Goal: Task Accomplishment & Management: Use online tool/utility

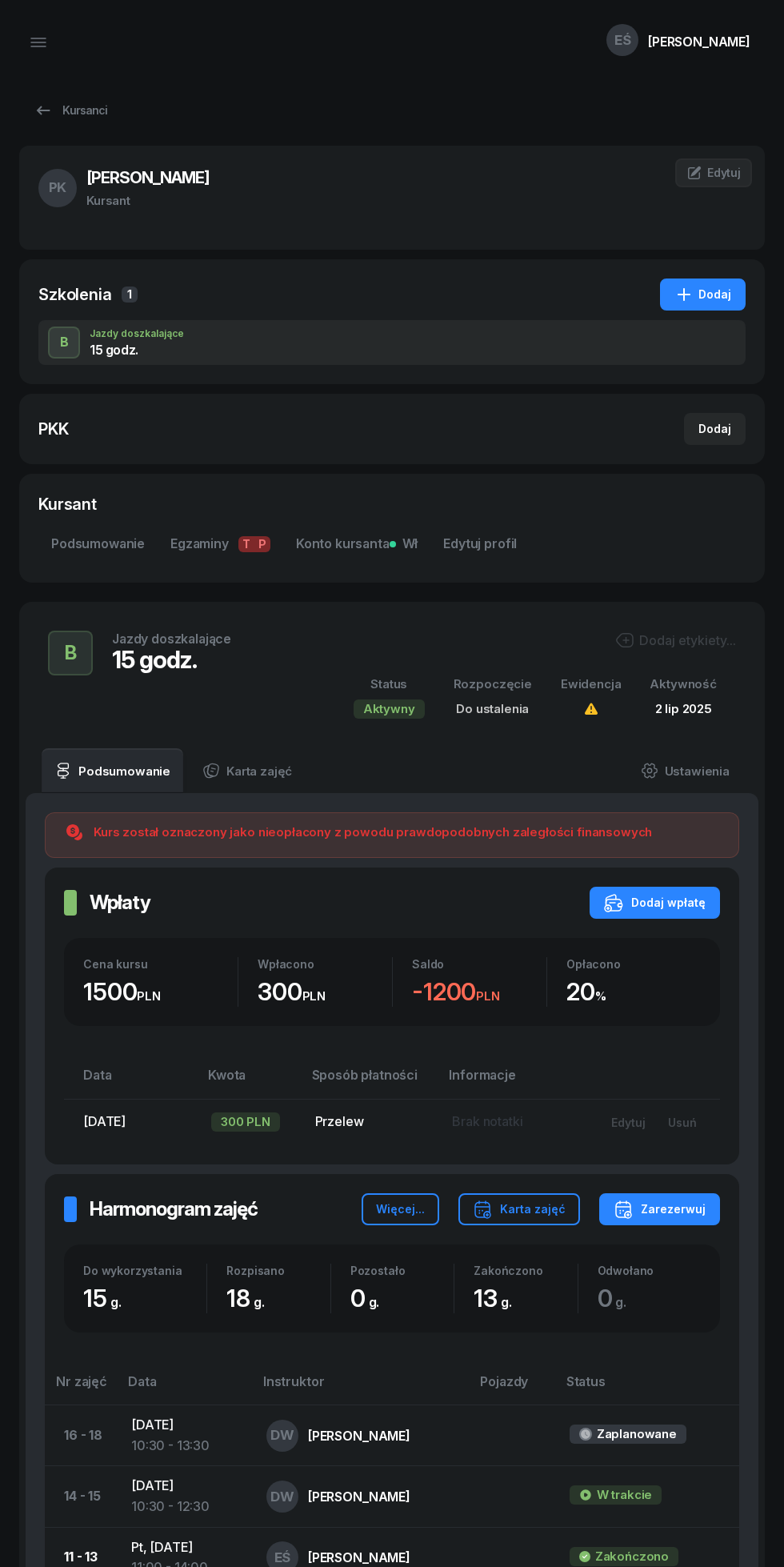
scroll to position [13, 0]
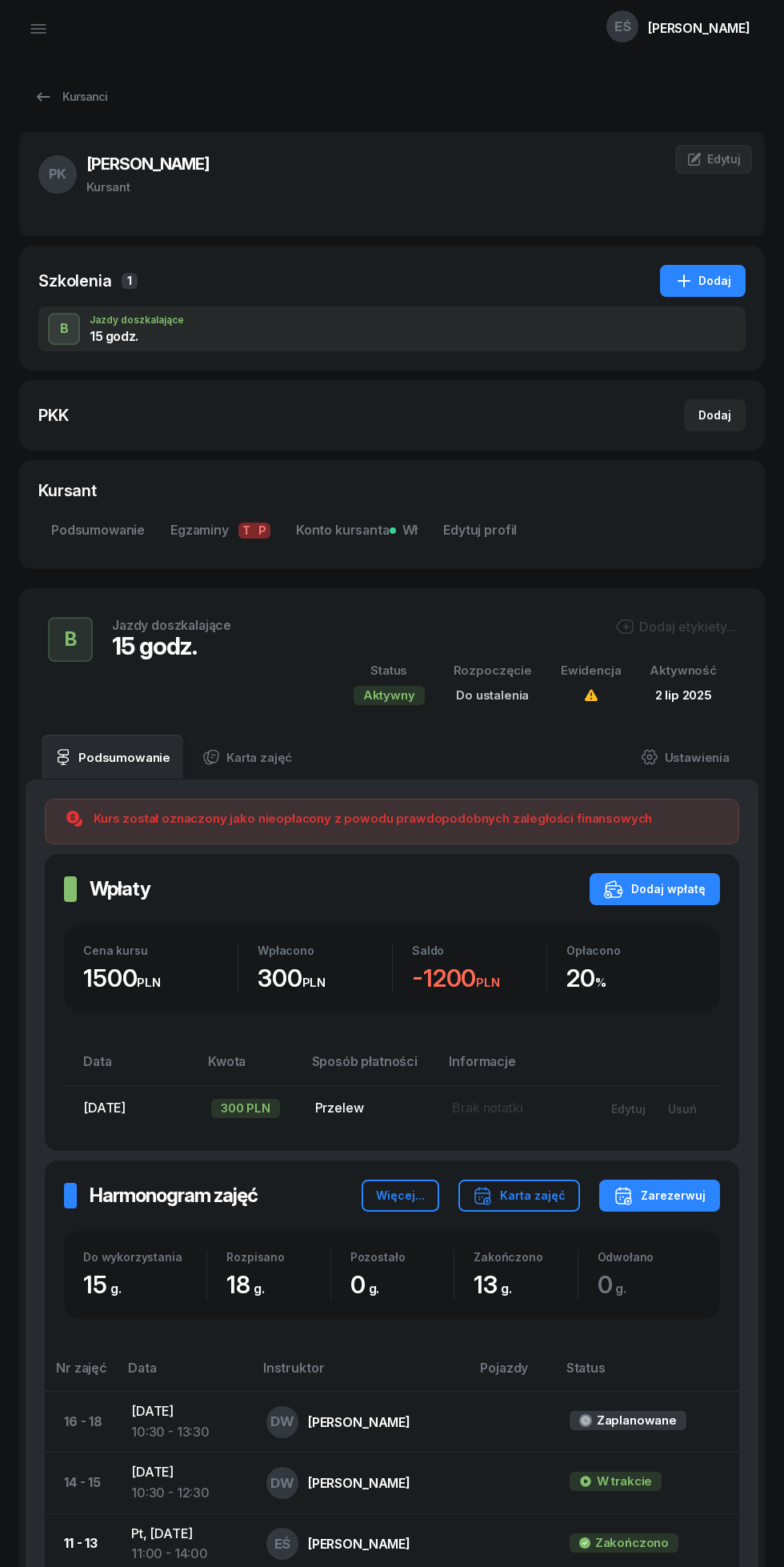
click at [36, 88] on icon at bounding box center [43, 97] width 19 height 19
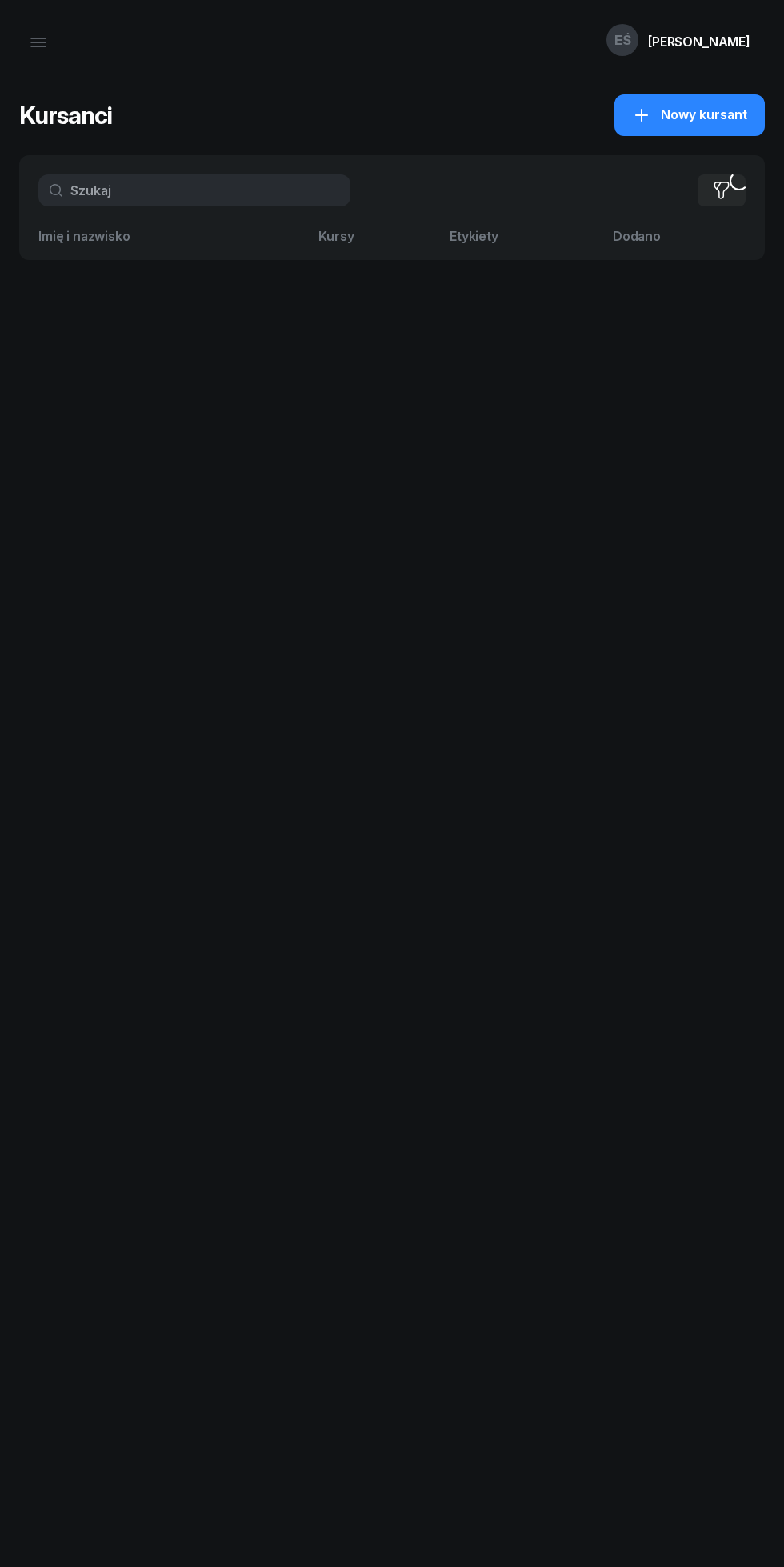
click at [29, 46] on icon "button" at bounding box center [38, 42] width 19 height 19
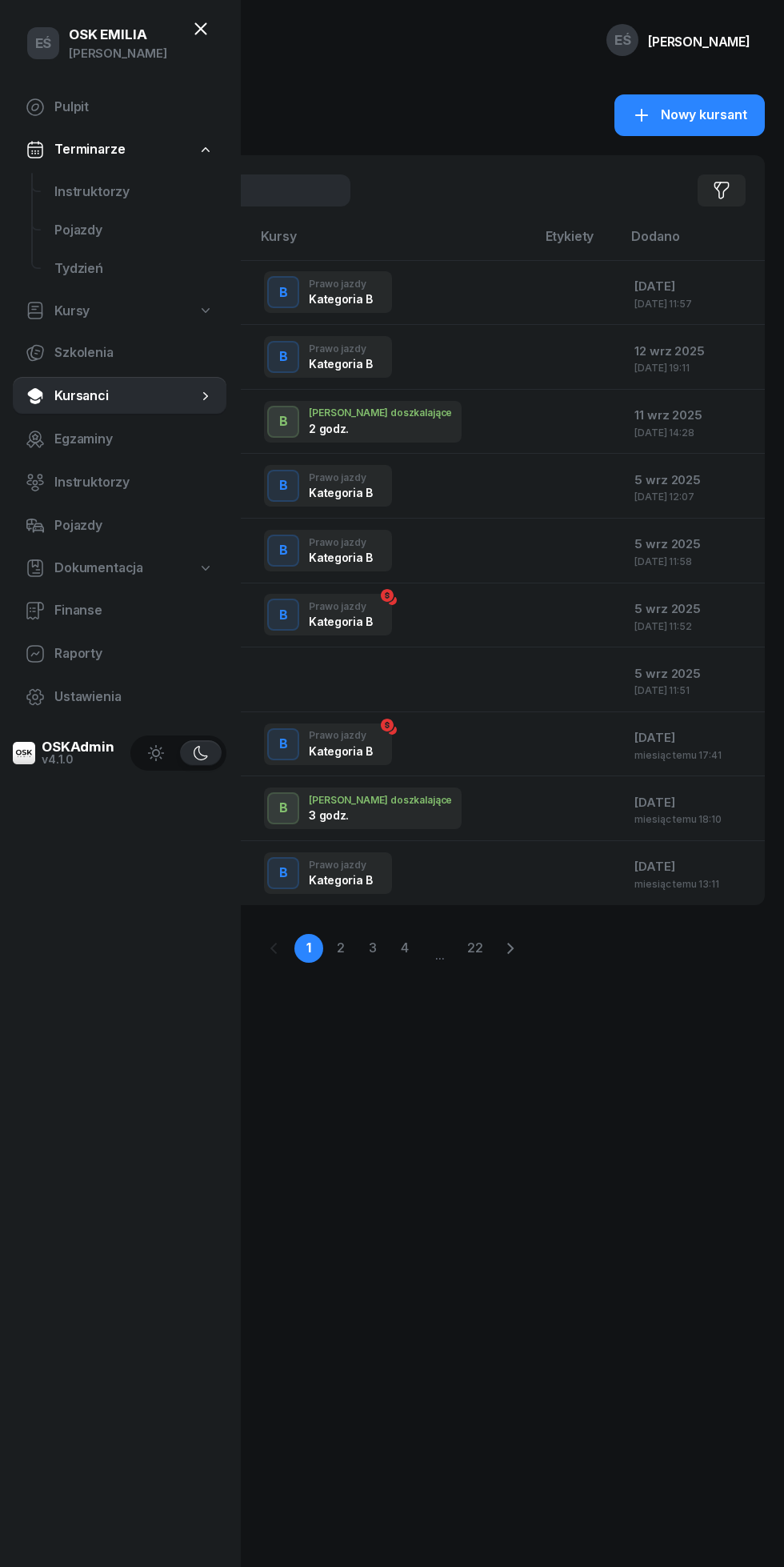
click at [93, 193] on span "Instruktorzy" at bounding box center [134, 192] width 159 height 21
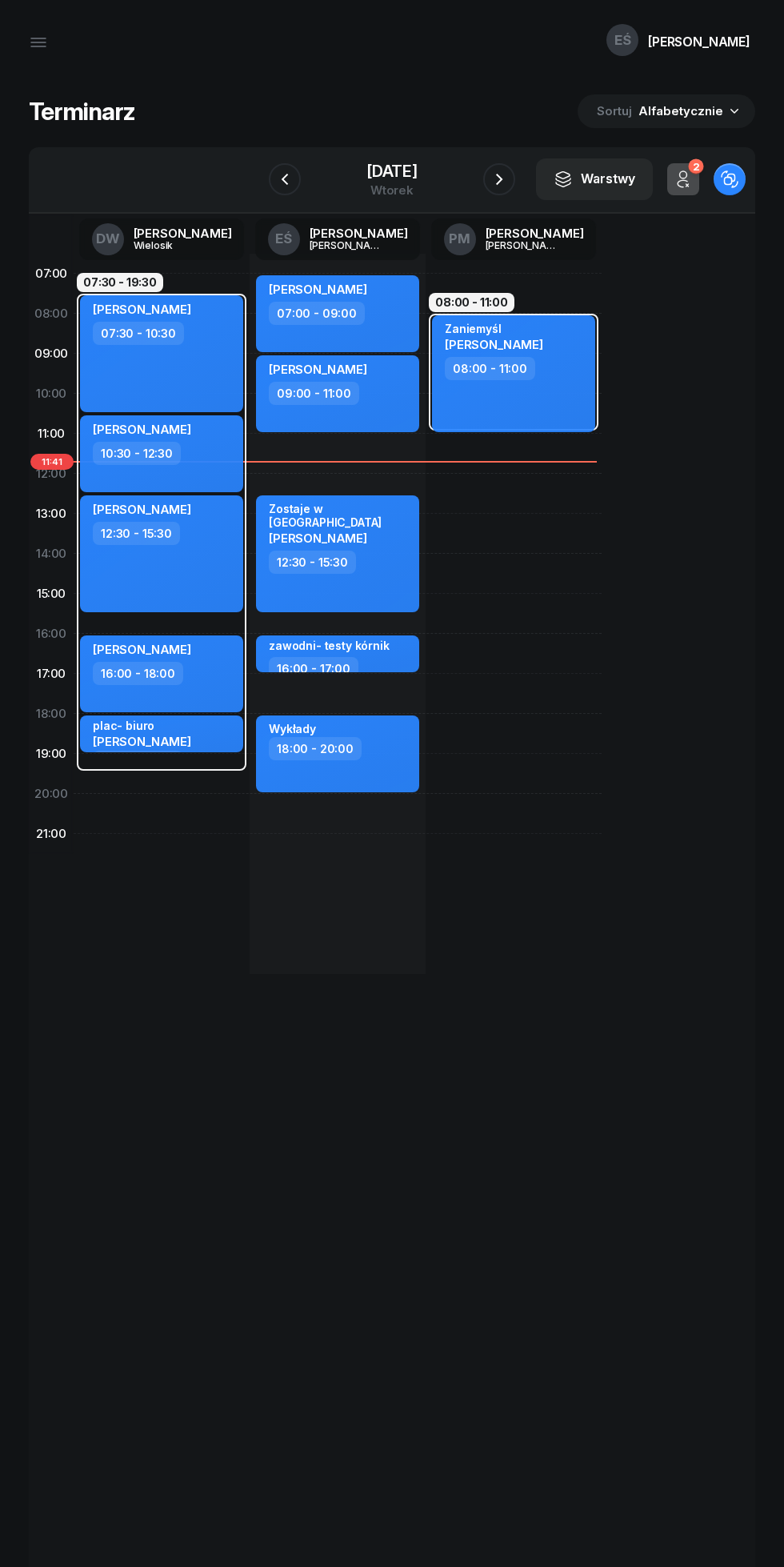
click at [503, 179] on icon "button" at bounding box center [498, 179] width 19 height 19
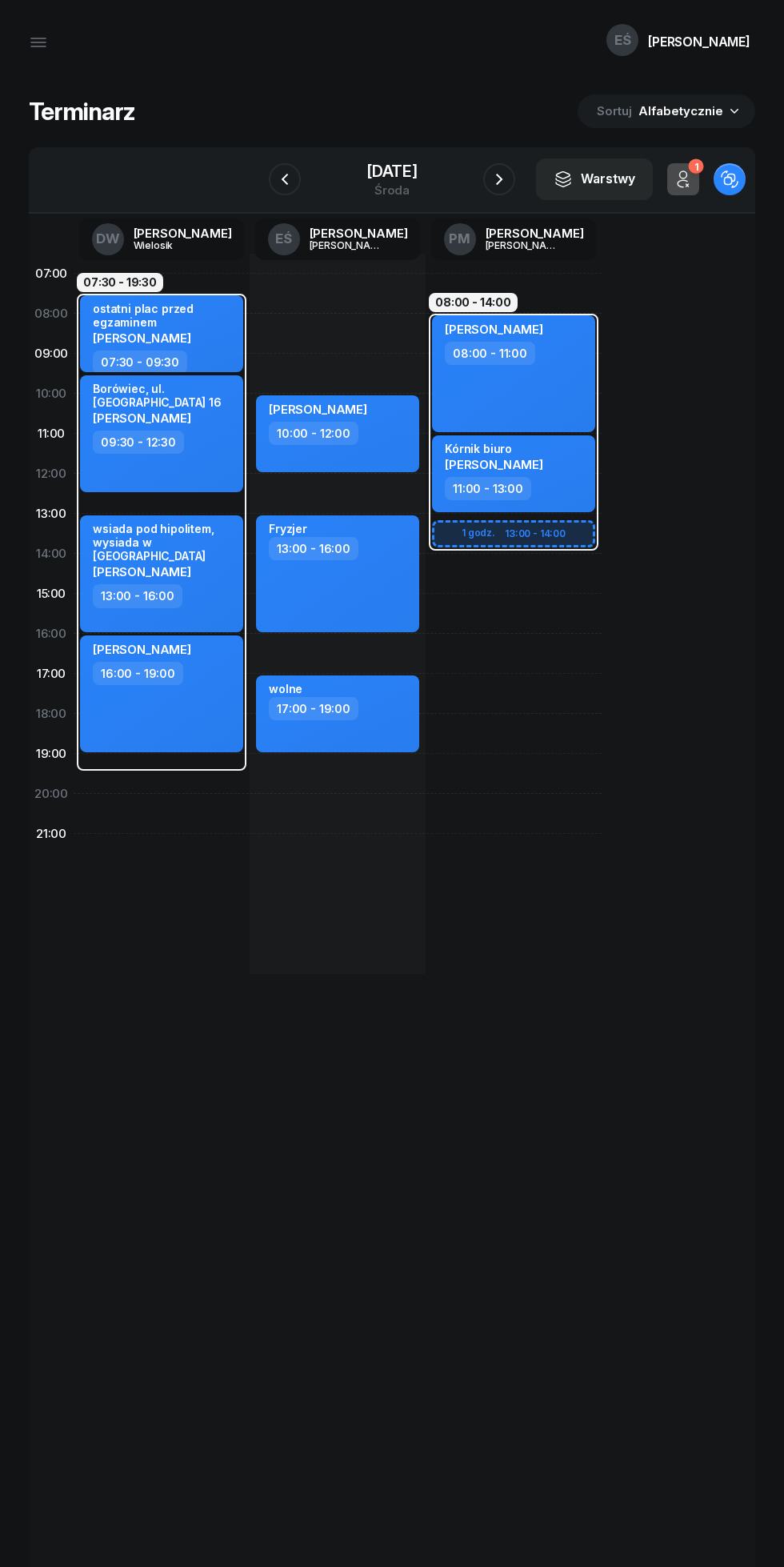
click at [509, 179] on icon "button" at bounding box center [498, 179] width 19 height 19
click at [501, 186] on icon "button" at bounding box center [503, 179] width 19 height 19
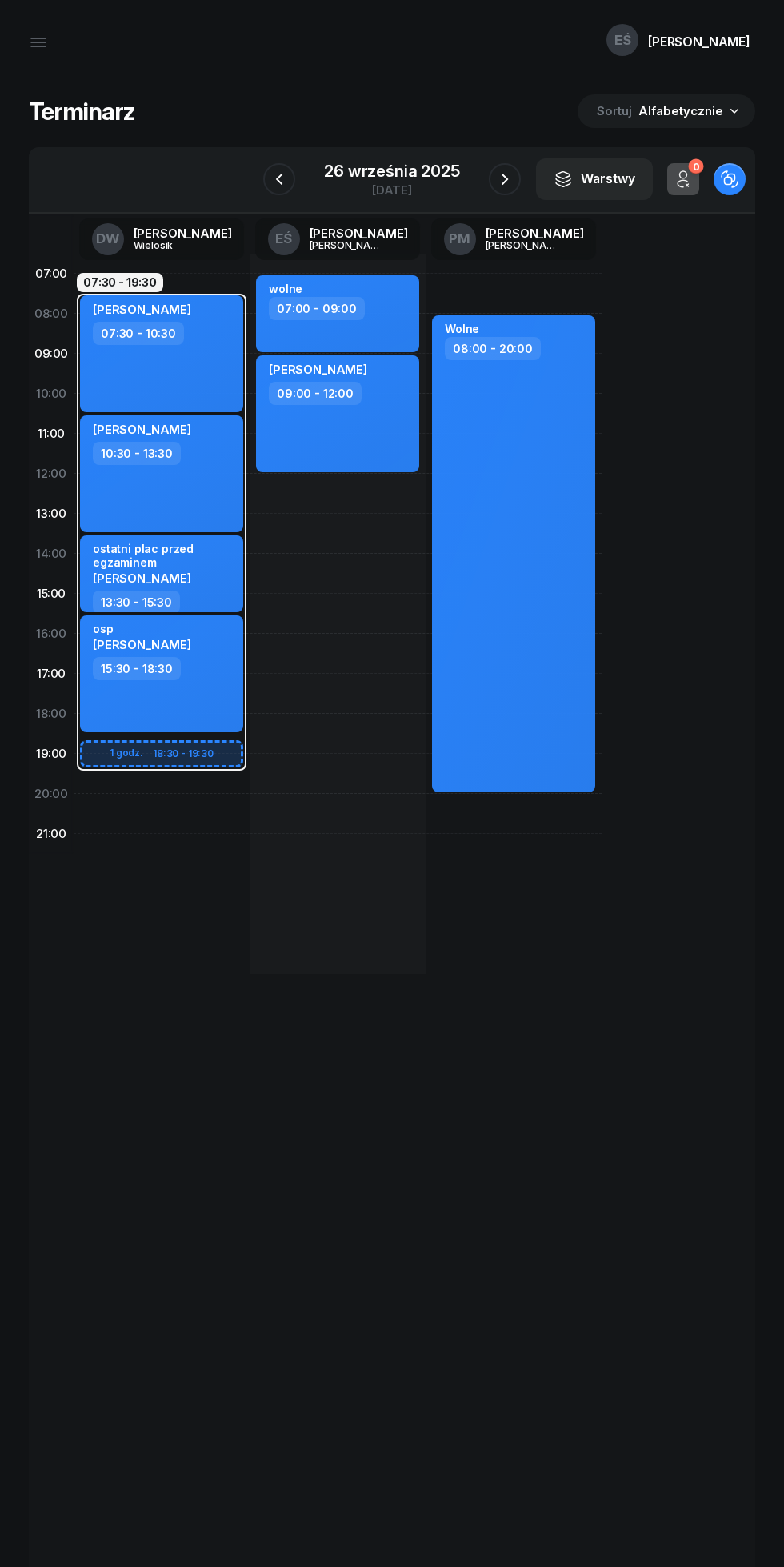
click at [279, 176] on icon "button" at bounding box center [278, 179] width 19 height 19
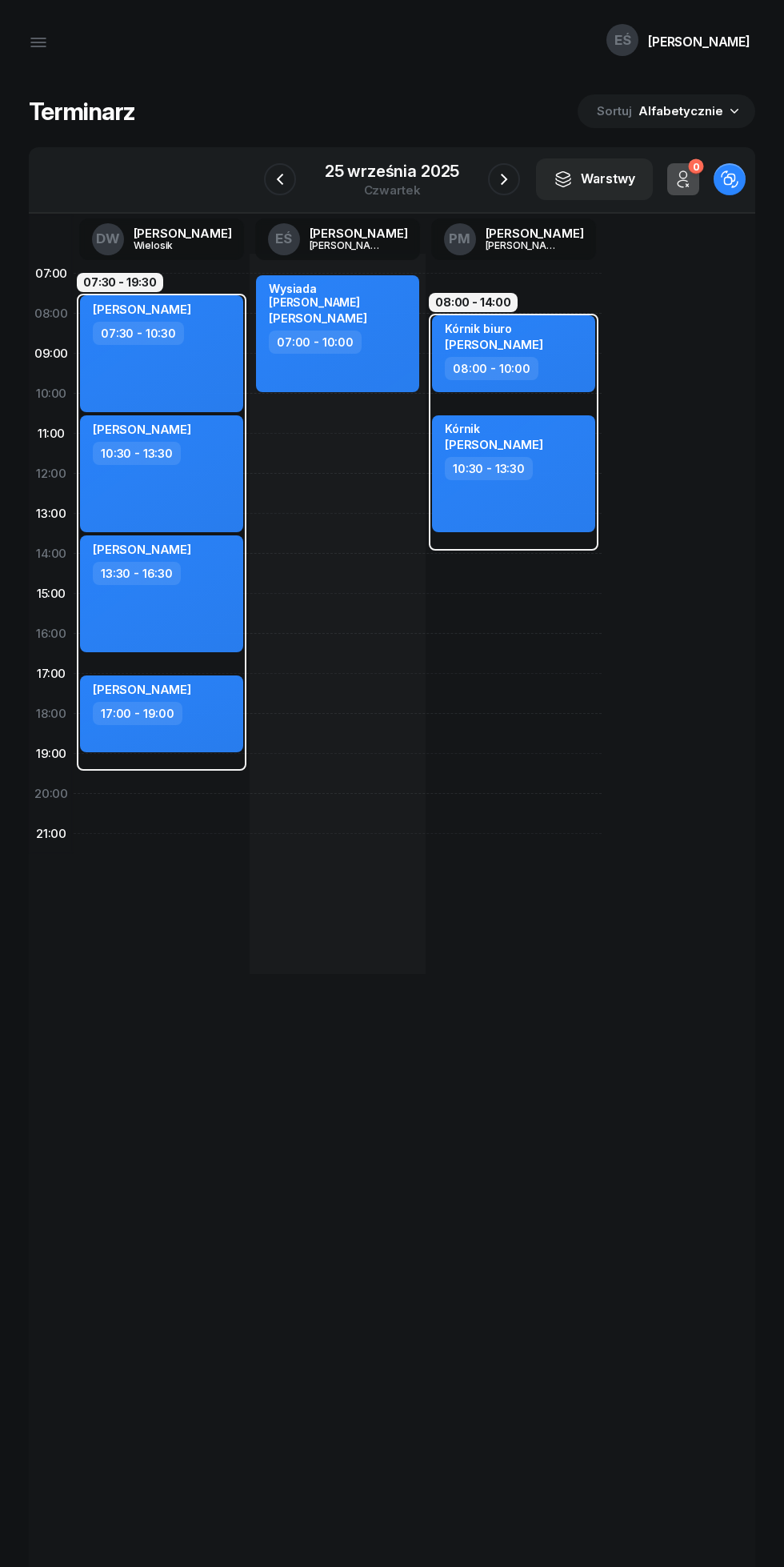
click at [502, 179] on icon "button" at bounding box center [503, 179] width 19 height 19
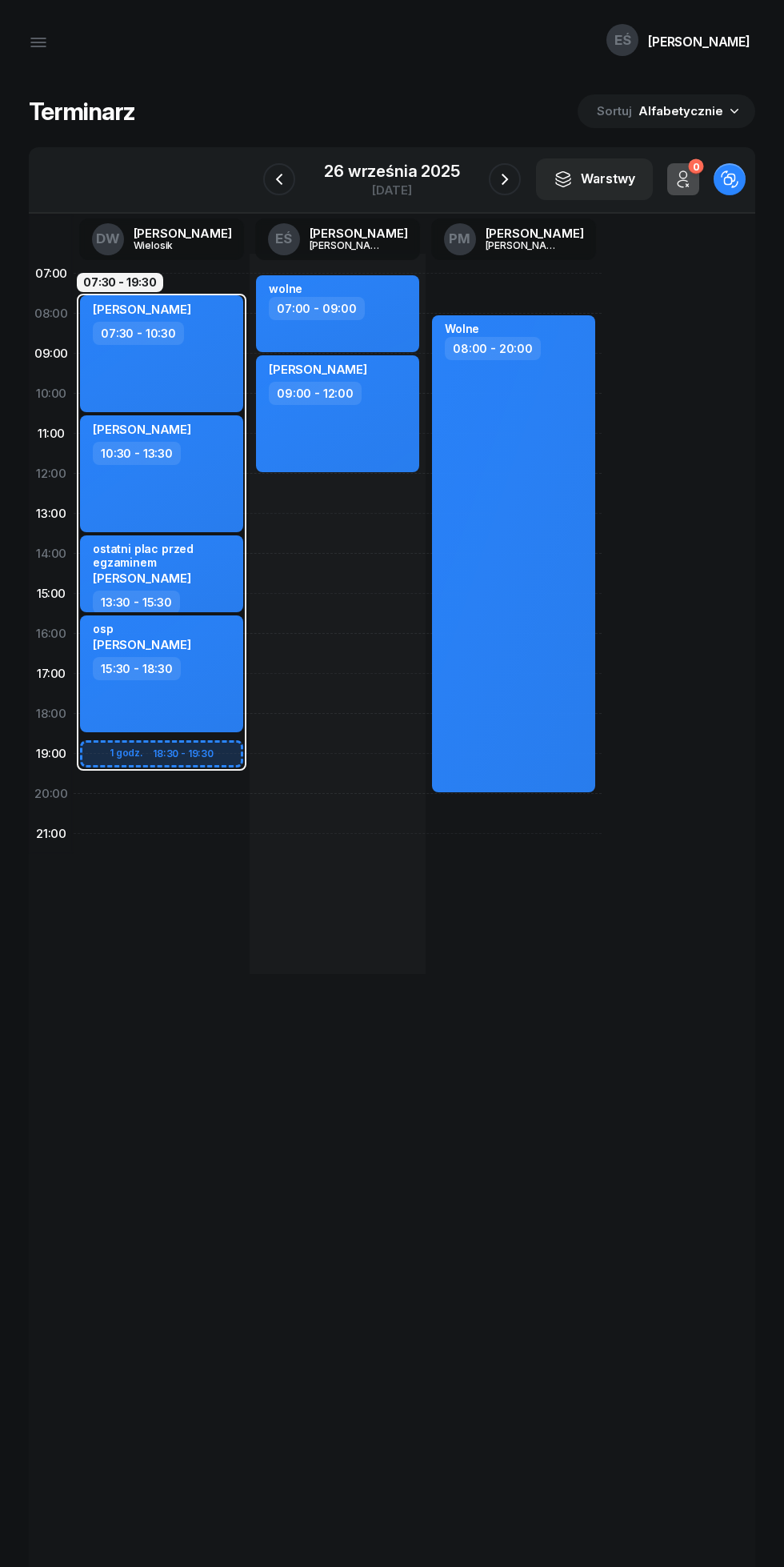
click at [382, 322] on div "wolne 07:00 - 09:00" at bounding box center [337, 313] width 163 height 77
select select "07"
select select "09"
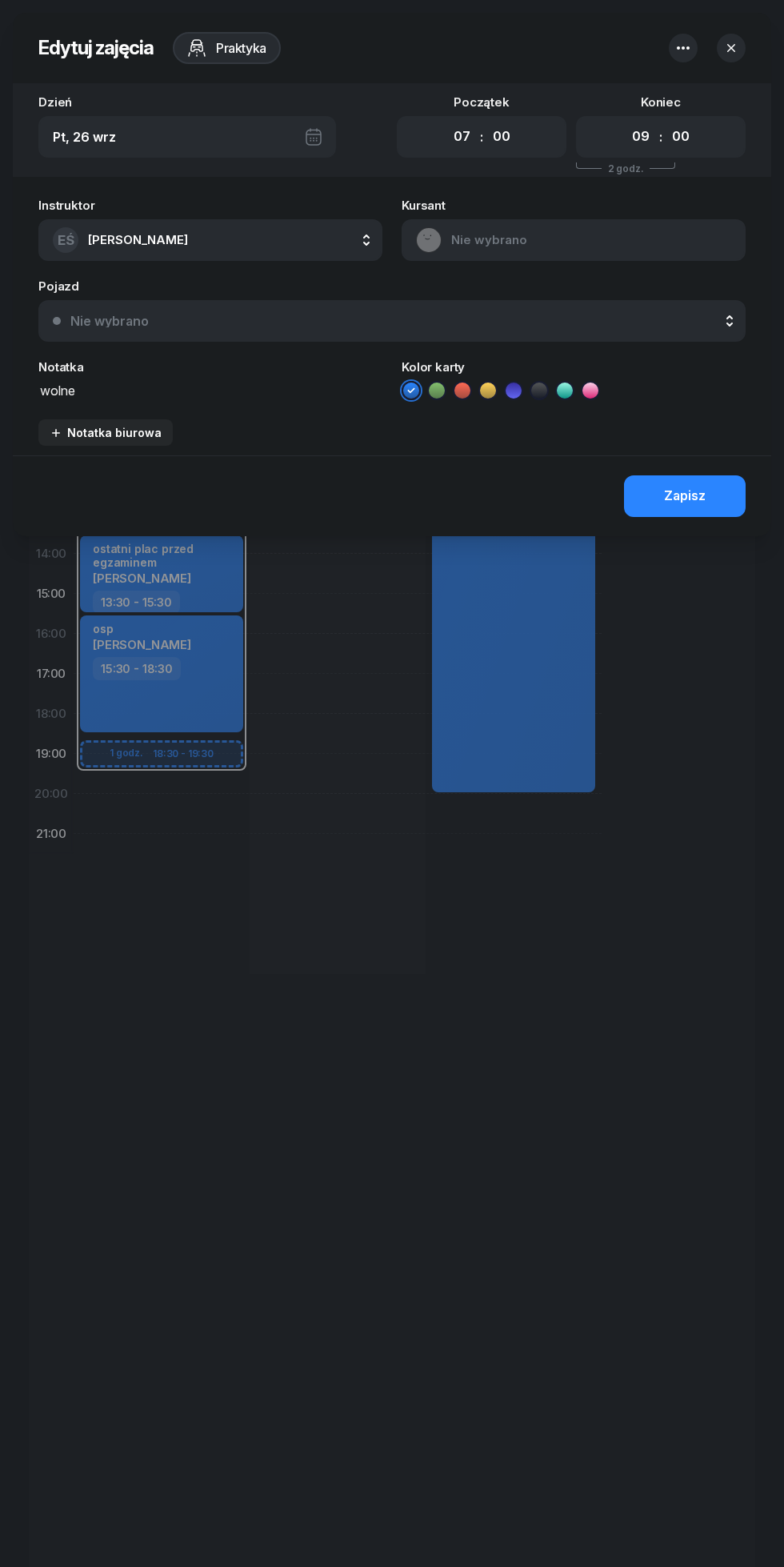
click at [682, 47] on icon "button" at bounding box center [682, 48] width 12 height 3
click at [599, 88] on div "Usuń" at bounding box center [612, 98] width 30 height 21
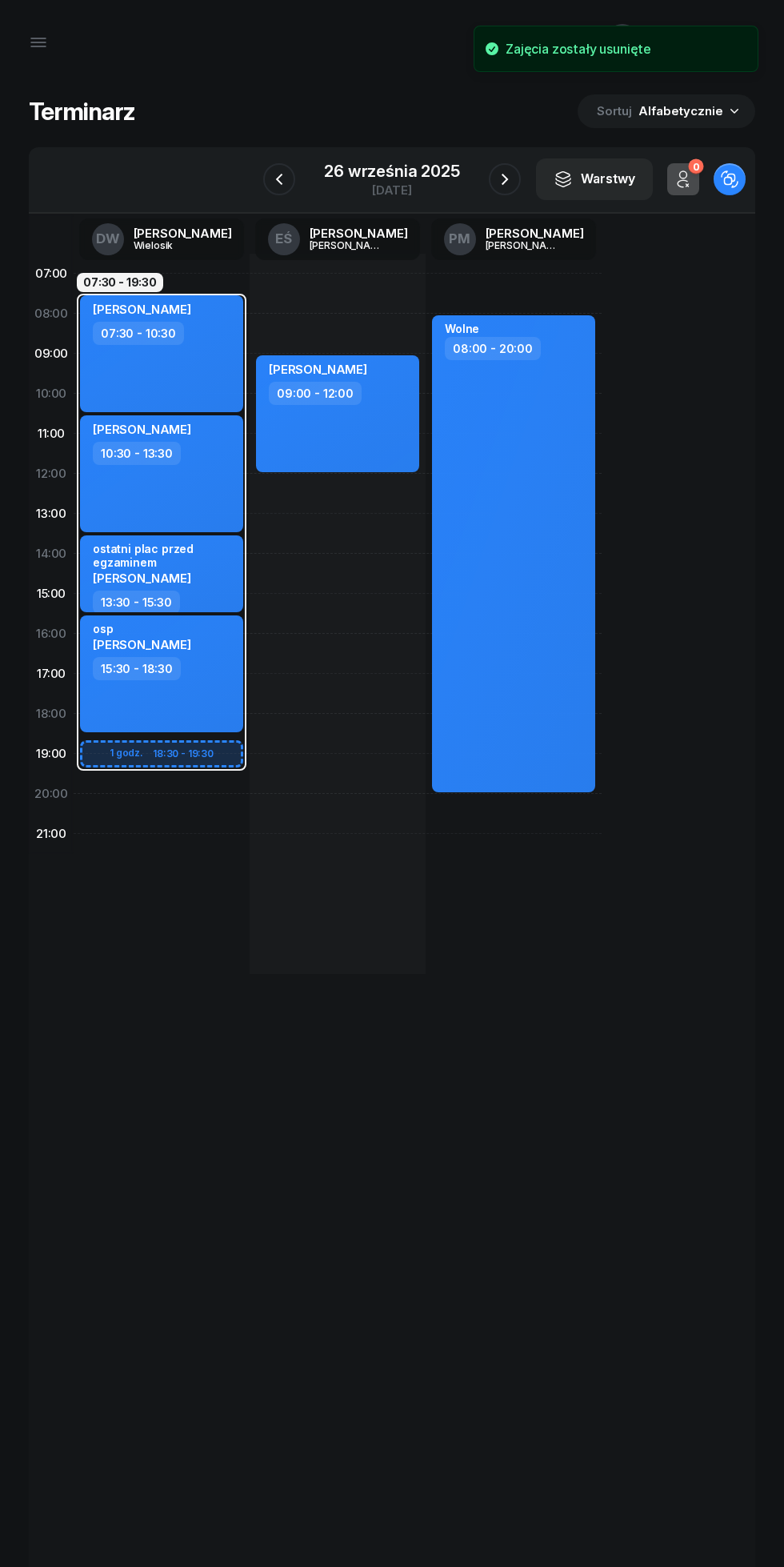
click at [497, 177] on icon "button" at bounding box center [504, 179] width 19 height 19
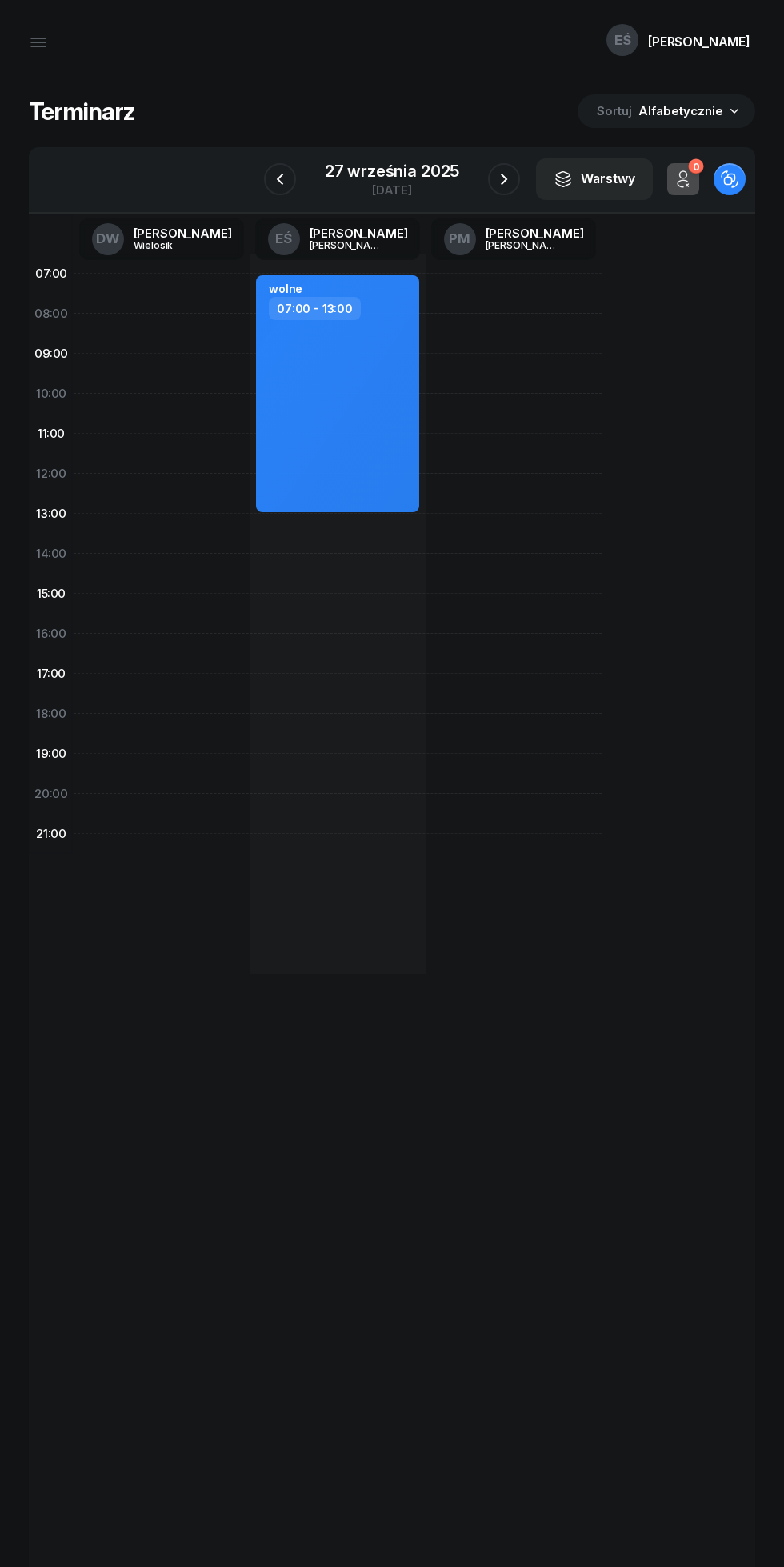
click at [495, 179] on icon "button" at bounding box center [503, 179] width 19 height 19
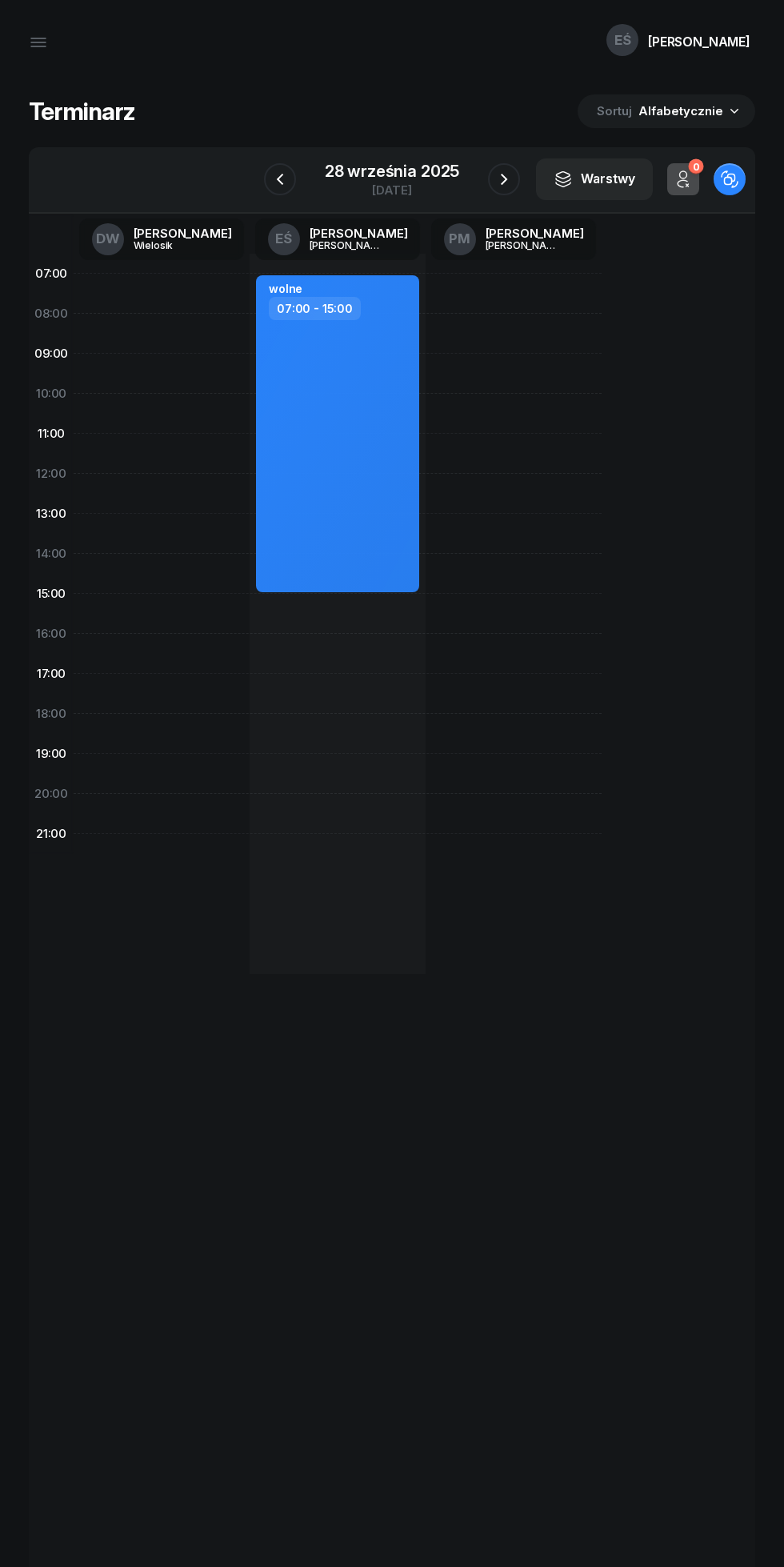
click at [539, 176] on button "Warstwy" at bounding box center [594, 179] width 116 height 41
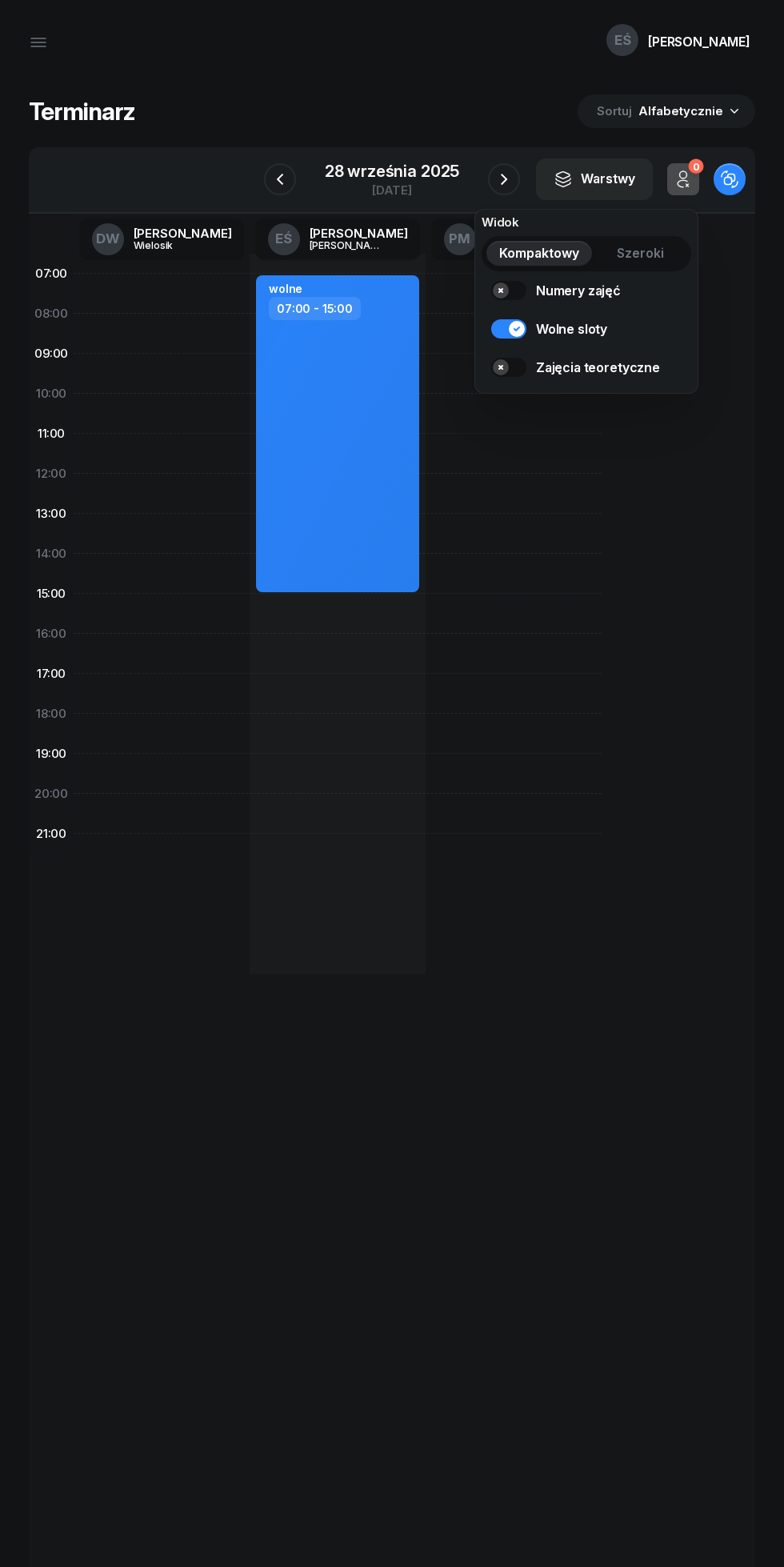
click at [468, 178] on div "[DATE]" at bounding box center [392, 179] width 173 height 45
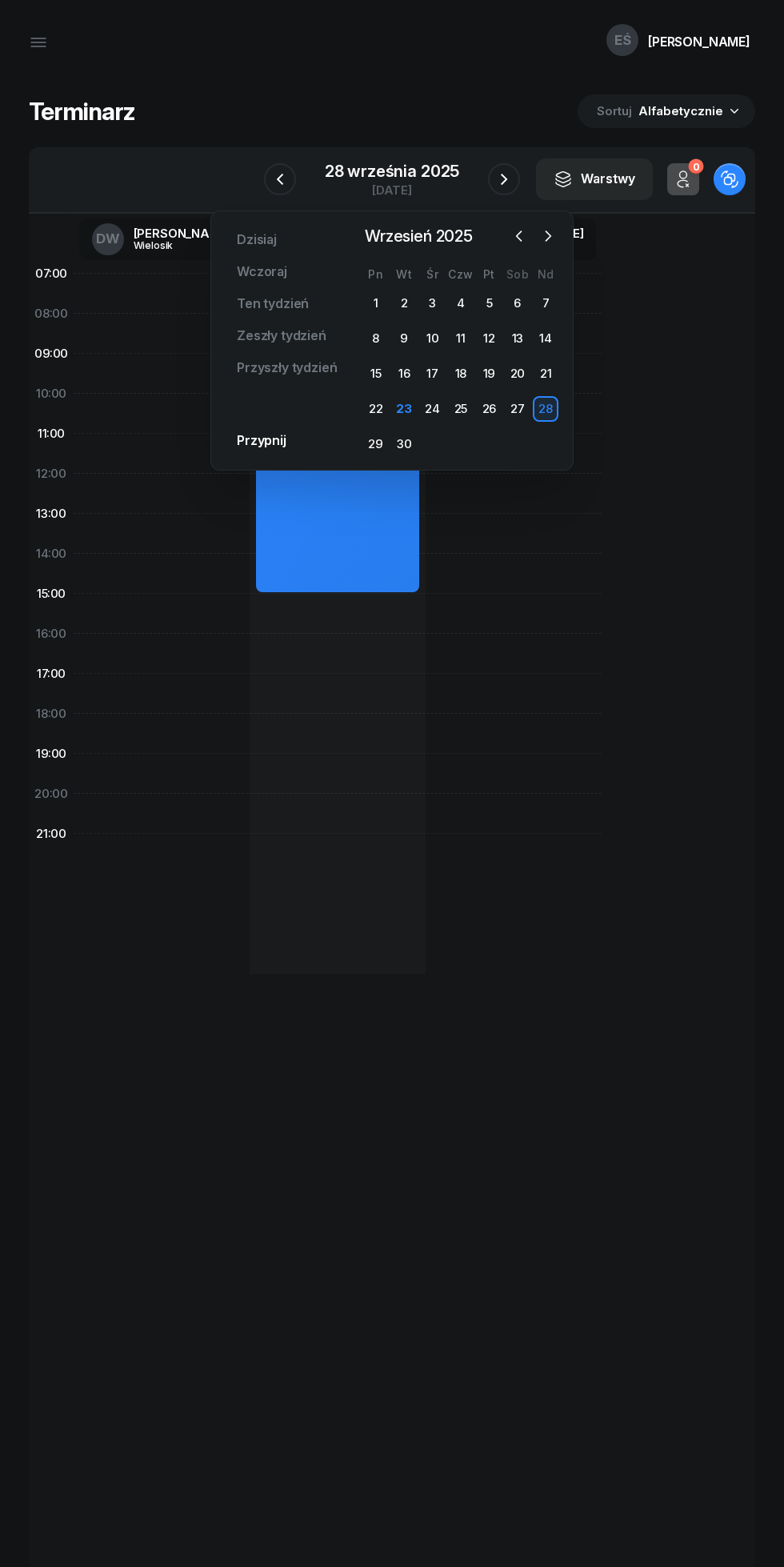
click at [398, 444] on div "30" at bounding box center [403, 444] width 26 height 26
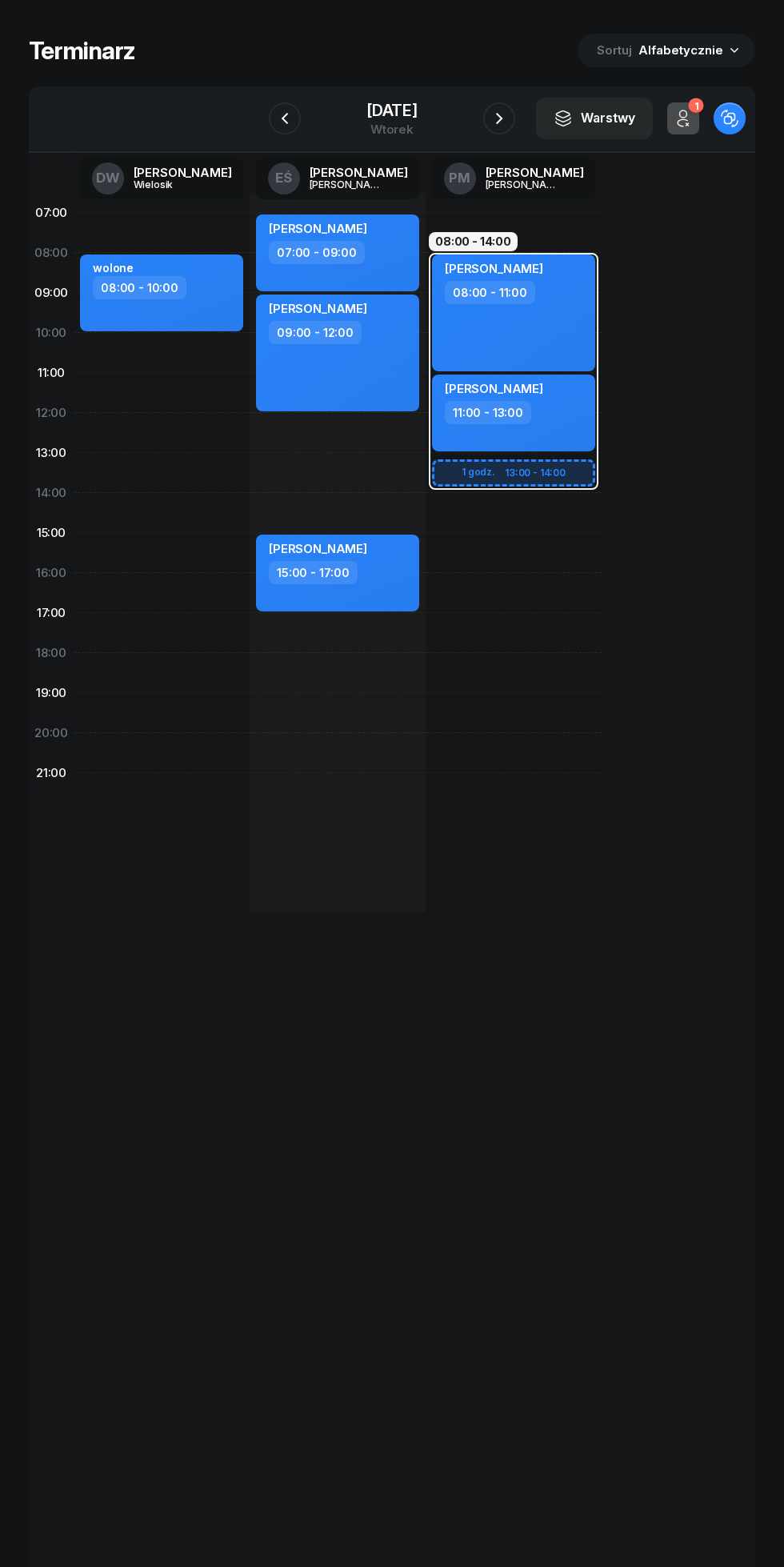
scroll to position [87, 0]
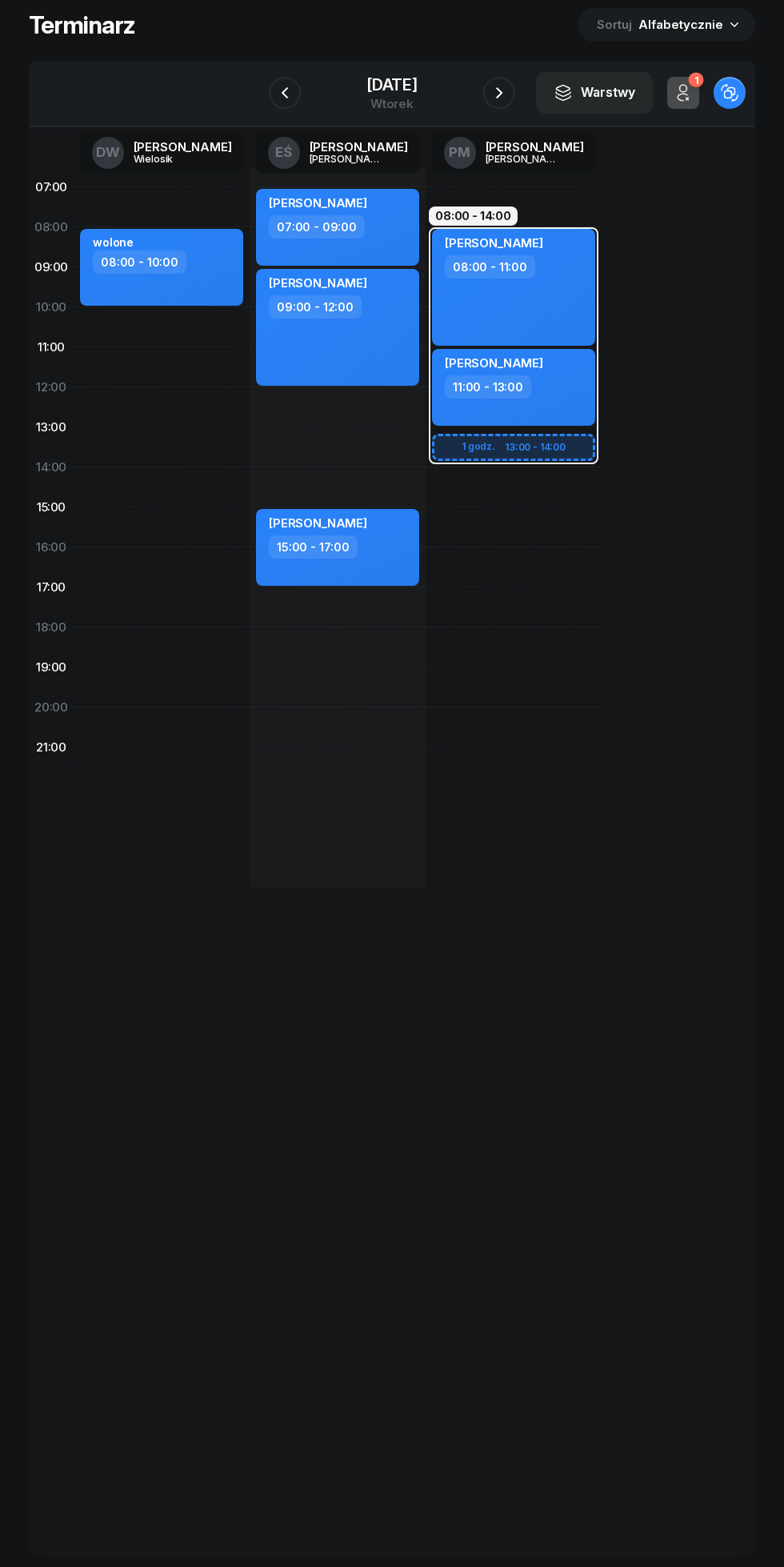
click at [275, 92] on icon "button" at bounding box center [284, 93] width 19 height 19
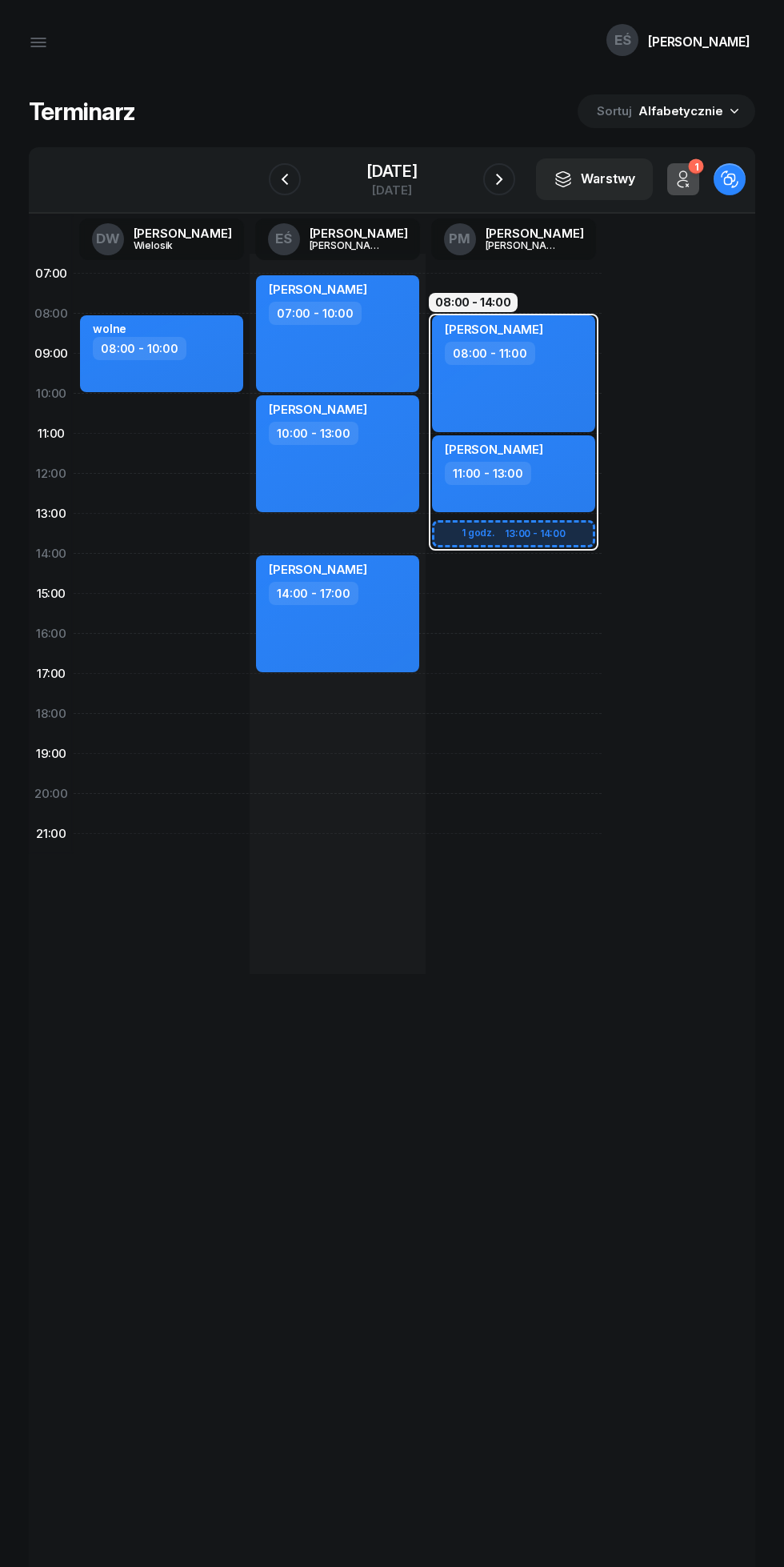
click at [275, 185] on icon "button" at bounding box center [284, 179] width 19 height 19
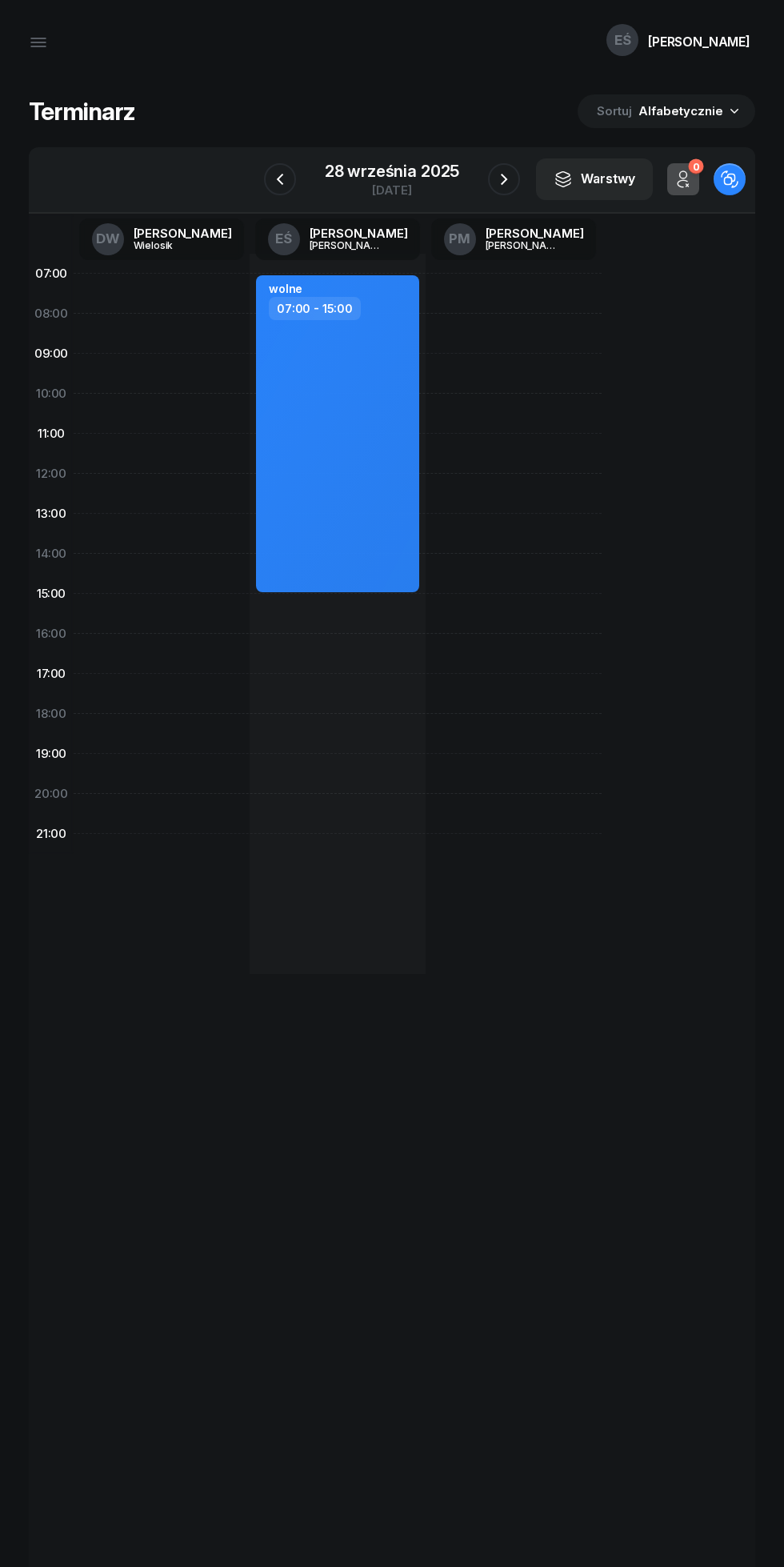
click at [278, 169] on icon "button" at bounding box center [279, 179] width 19 height 19
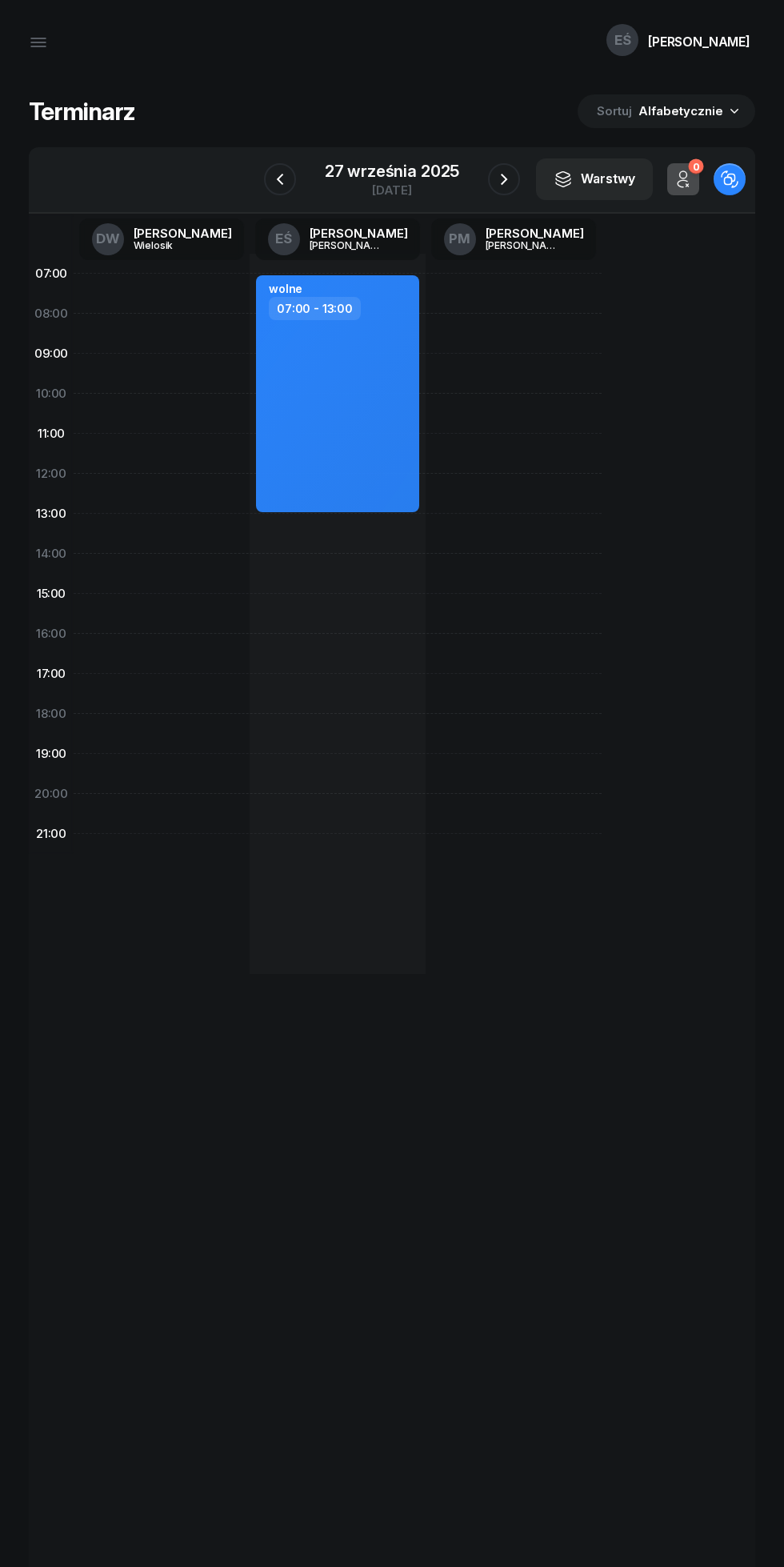
click at [273, 176] on icon "button" at bounding box center [279, 179] width 19 height 19
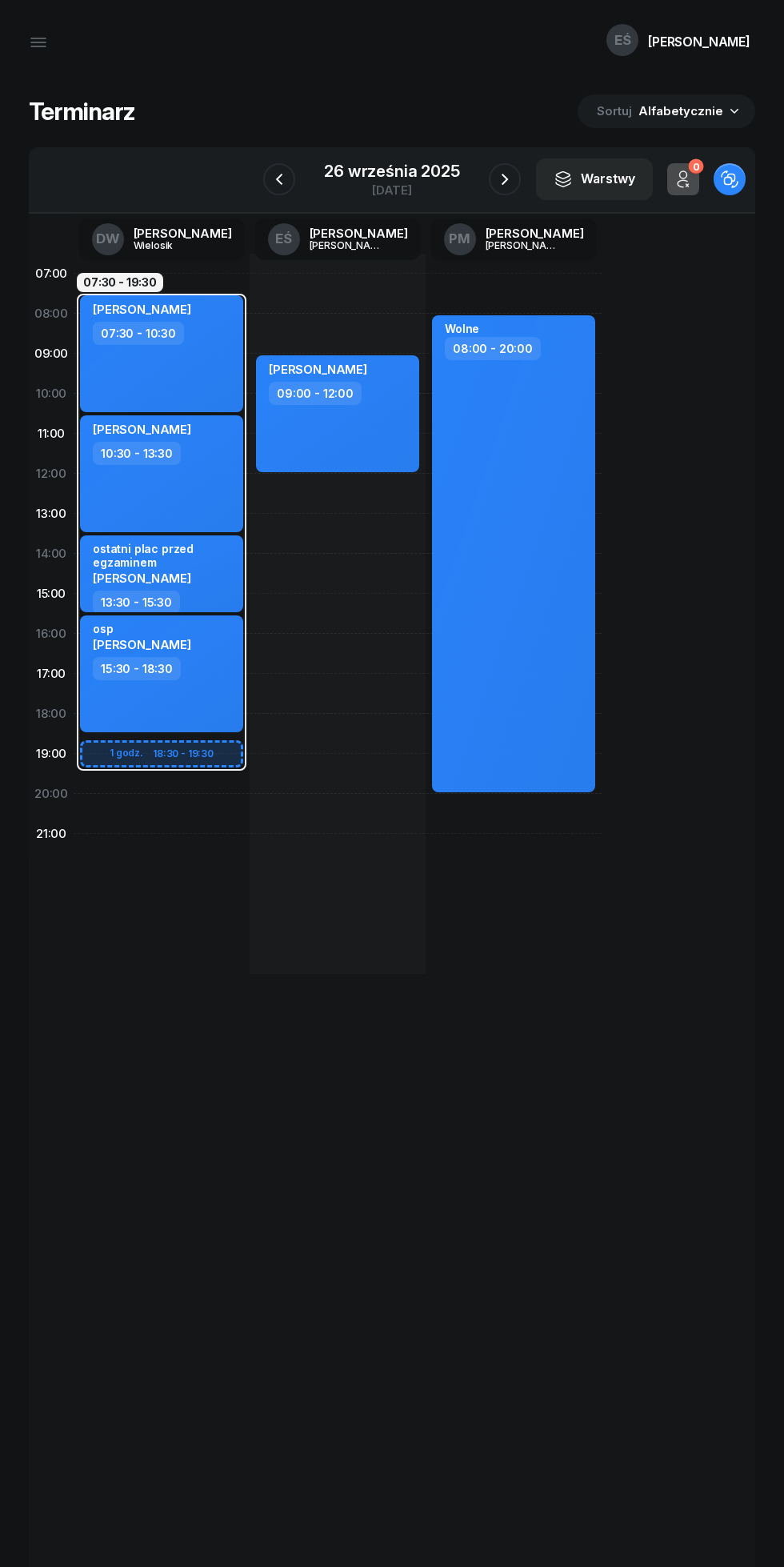
click at [280, 179] on icon "button" at bounding box center [278, 179] width 19 height 19
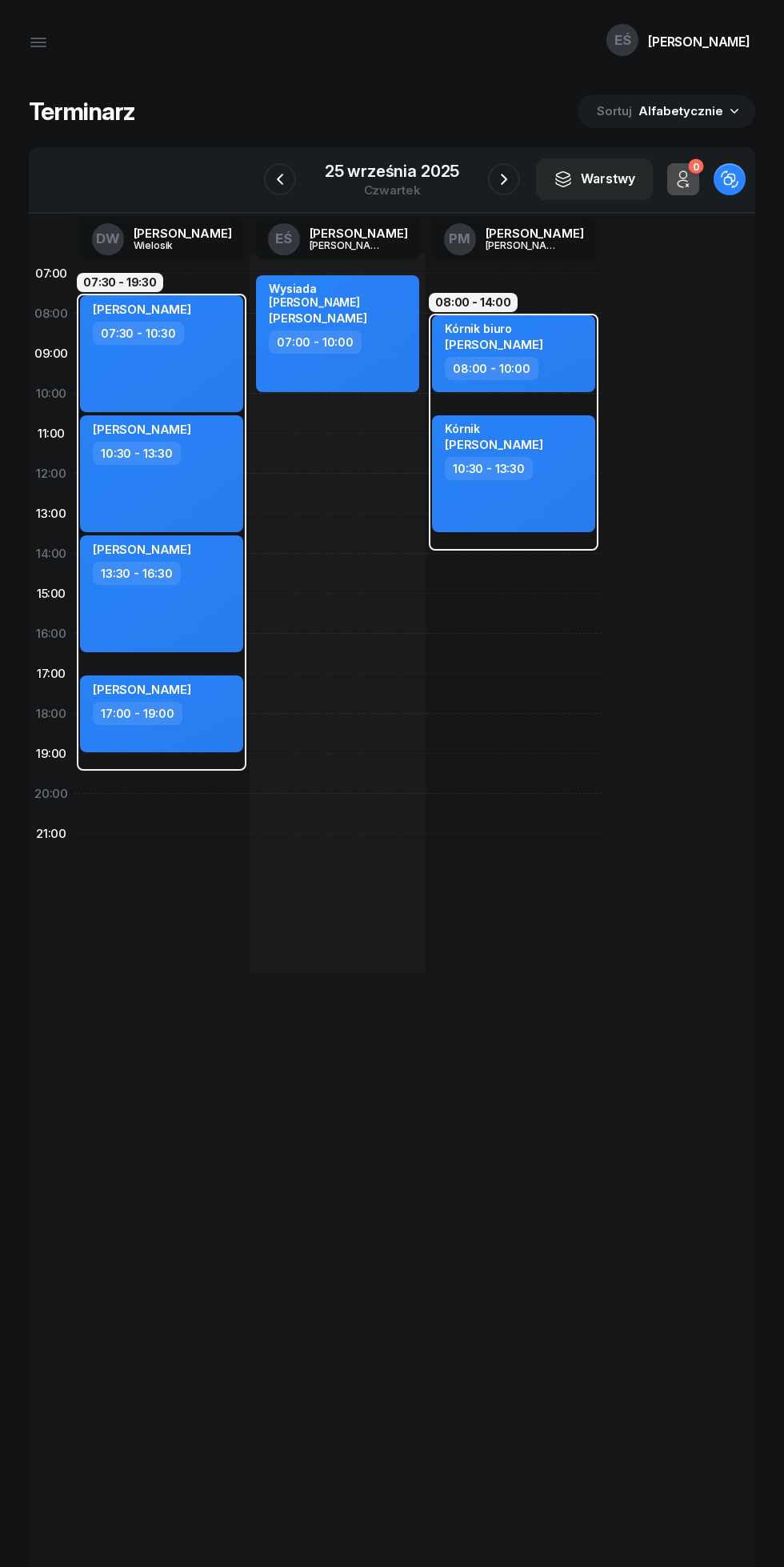
click at [502, 179] on icon "button" at bounding box center [503, 179] width 19 height 19
click at [502, 184] on icon "button" at bounding box center [504, 179] width 19 height 19
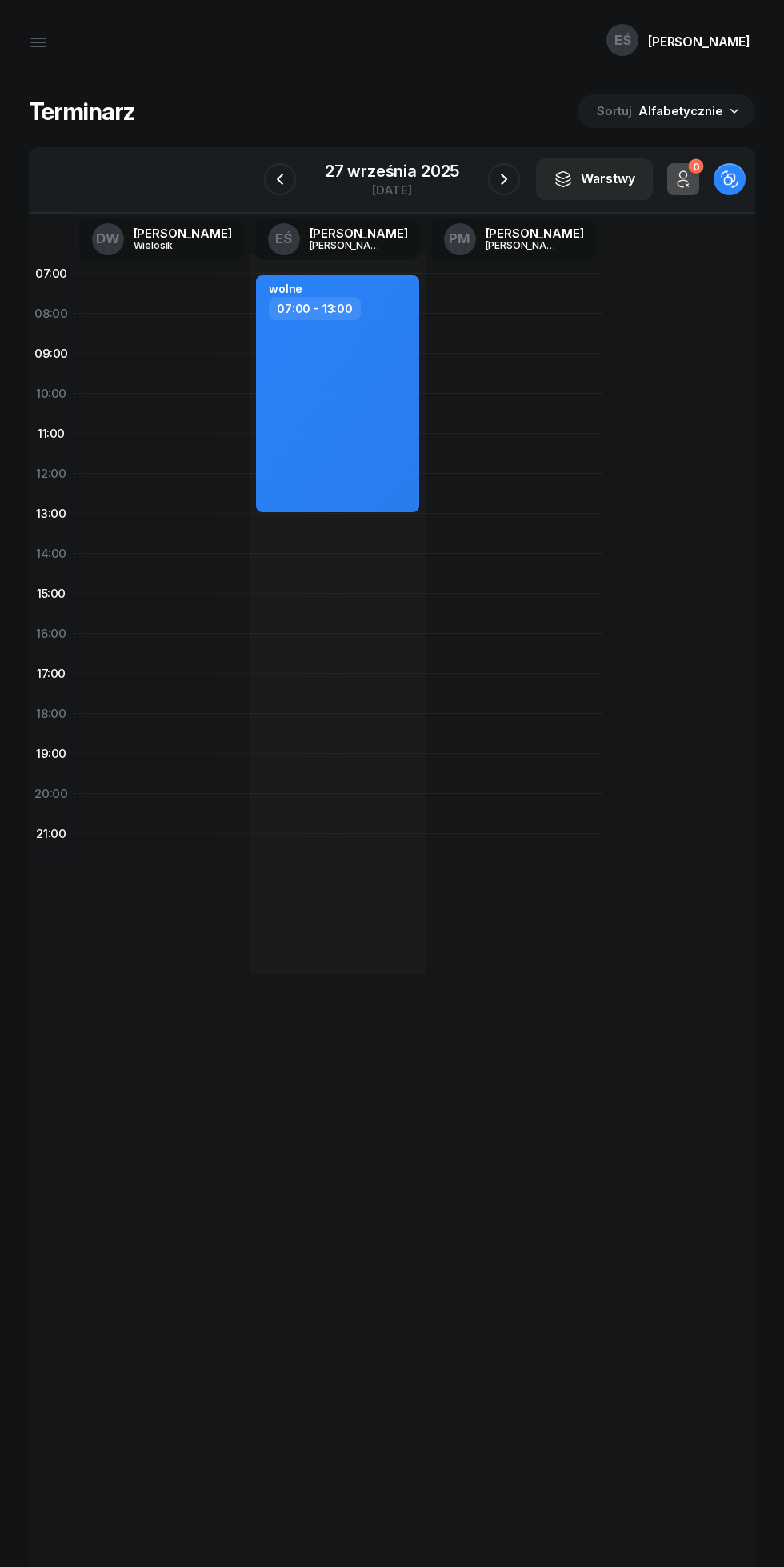
click at [378, 164] on div "27 września 2025" at bounding box center [392, 170] width 135 height 16
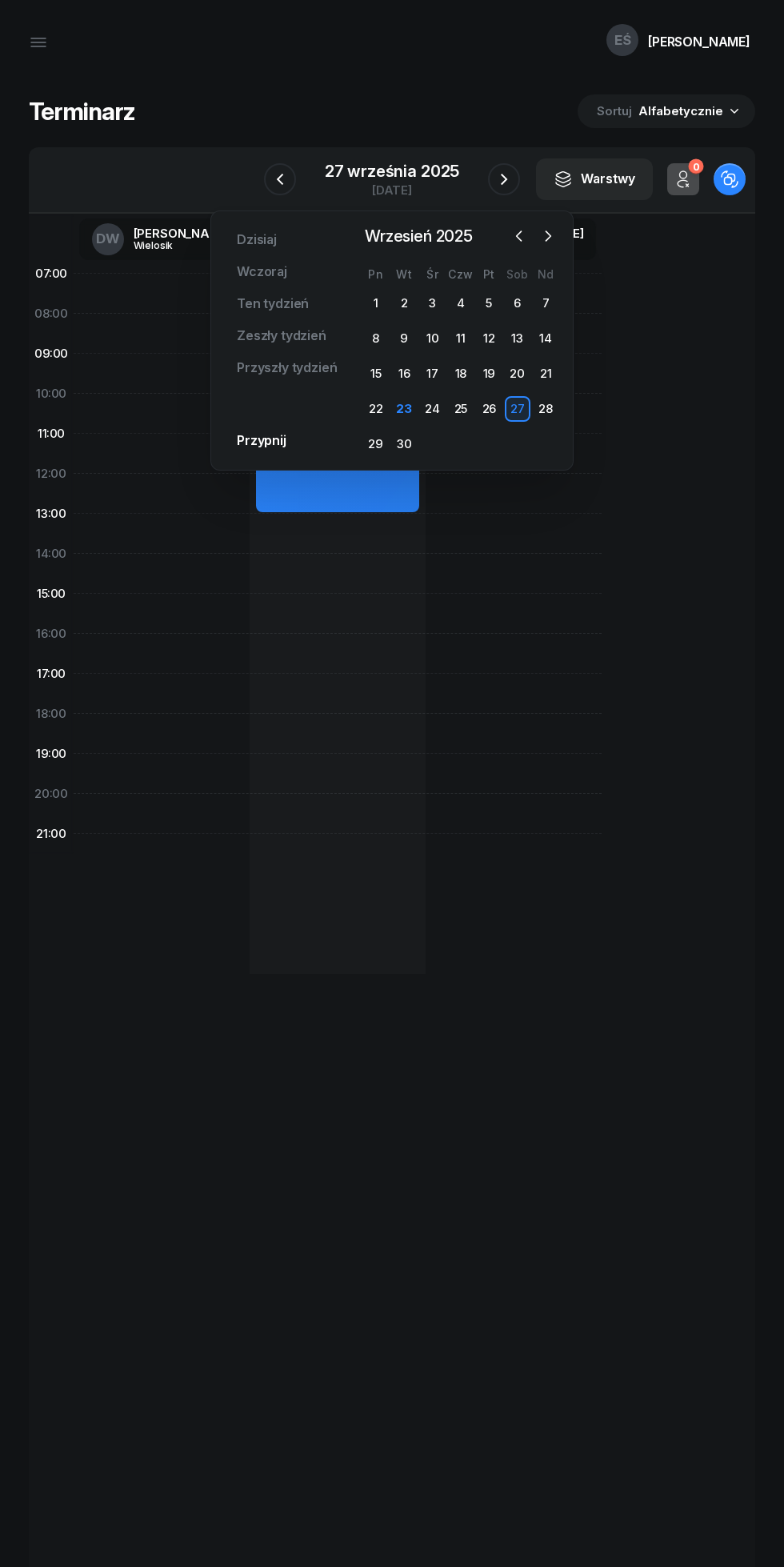
click at [39, 46] on icon "button" at bounding box center [38, 46] width 14 height 0
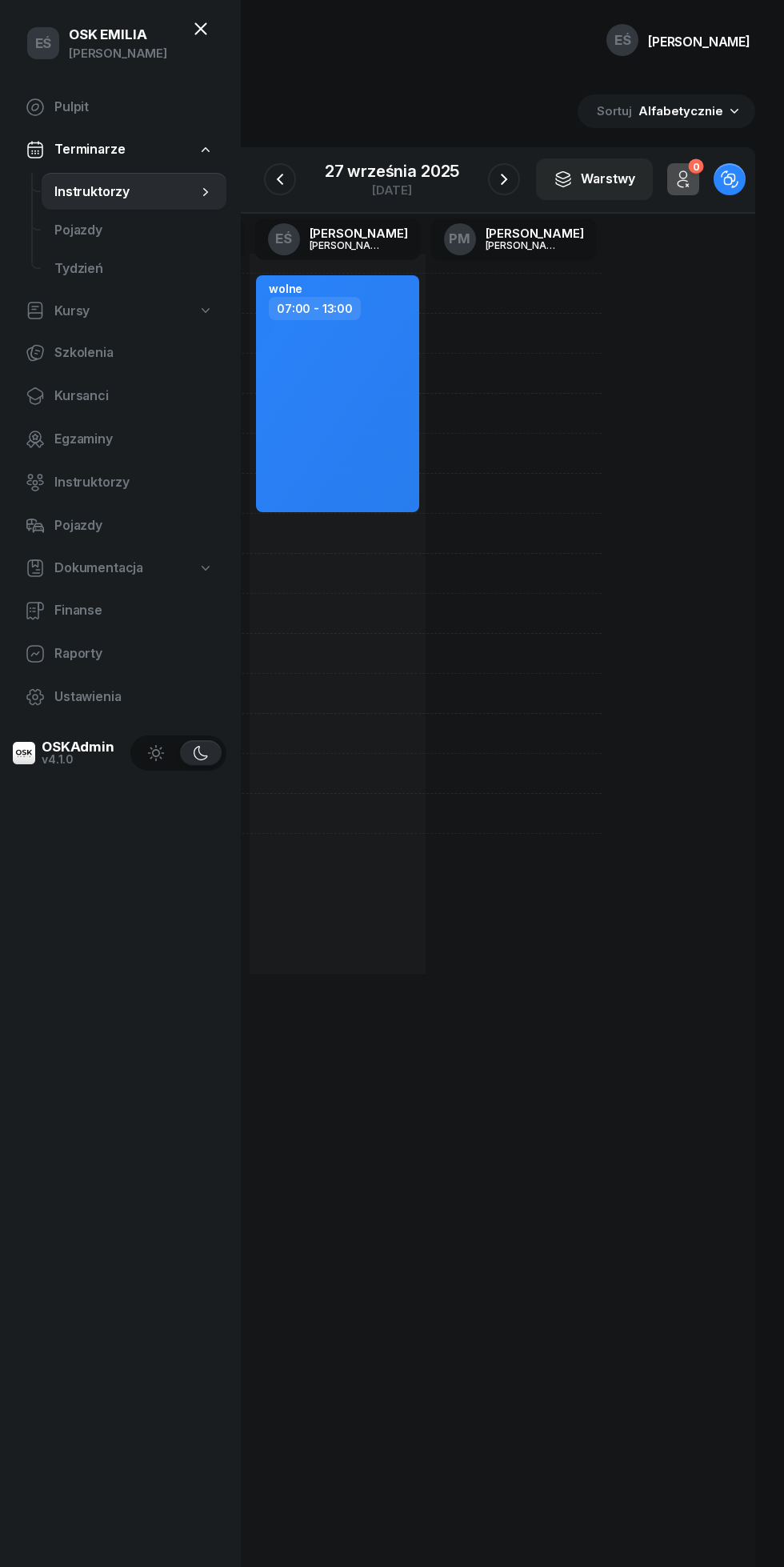
click at [67, 402] on span "Kursanci" at bounding box center [134, 396] width 159 height 21
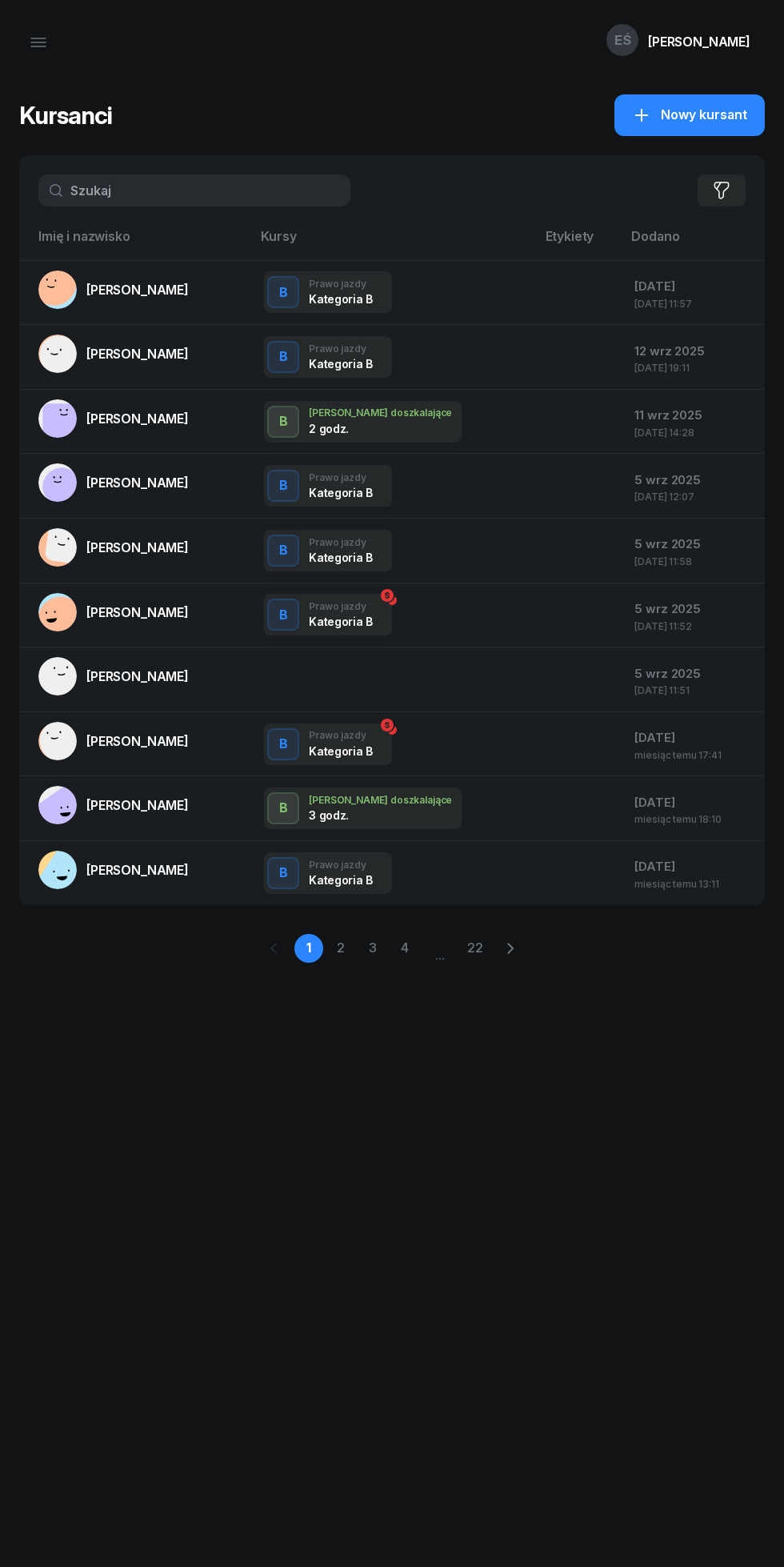
click at [123, 189] on input "text" at bounding box center [194, 190] width 312 height 32
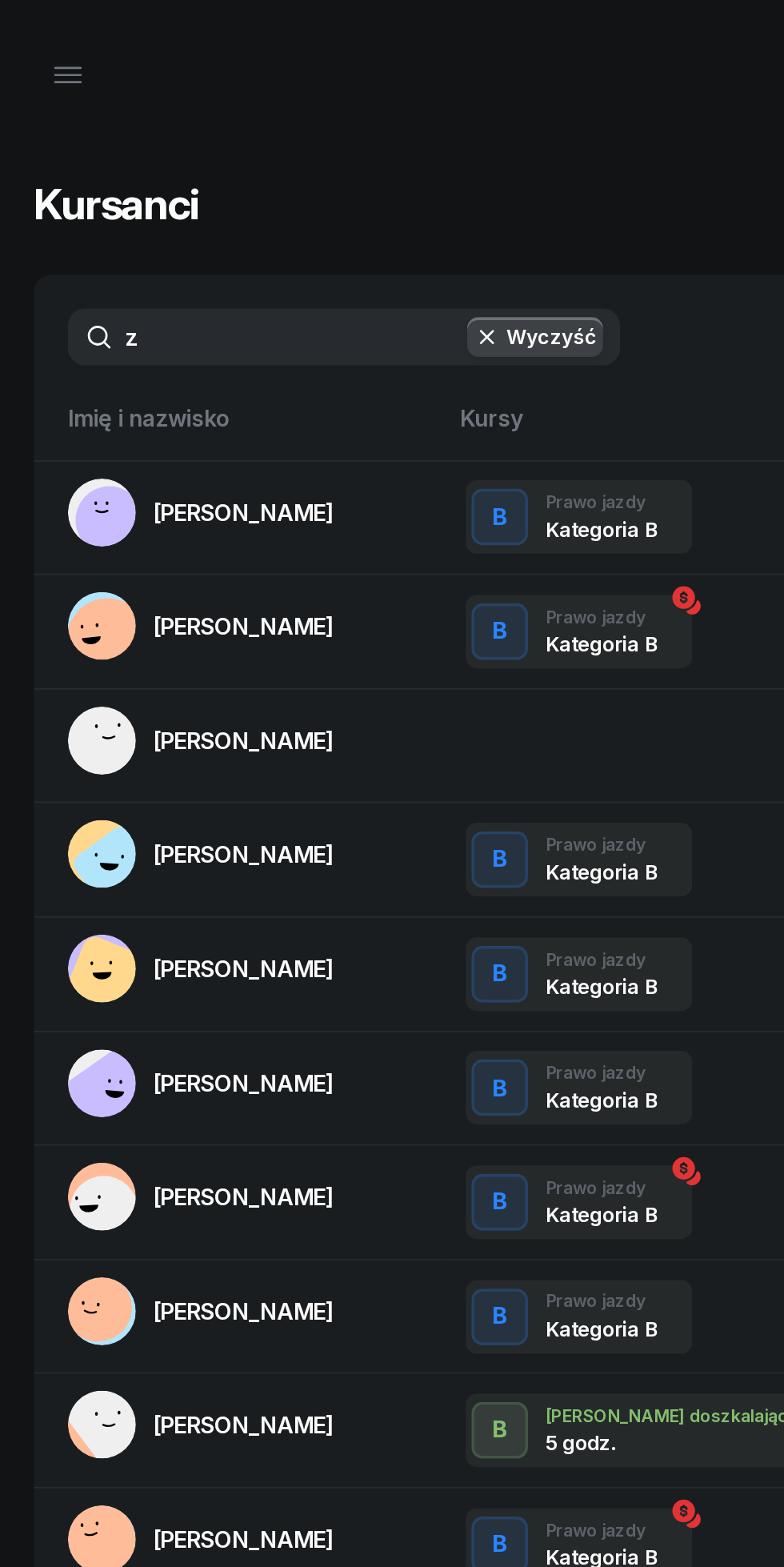
type input "zł"
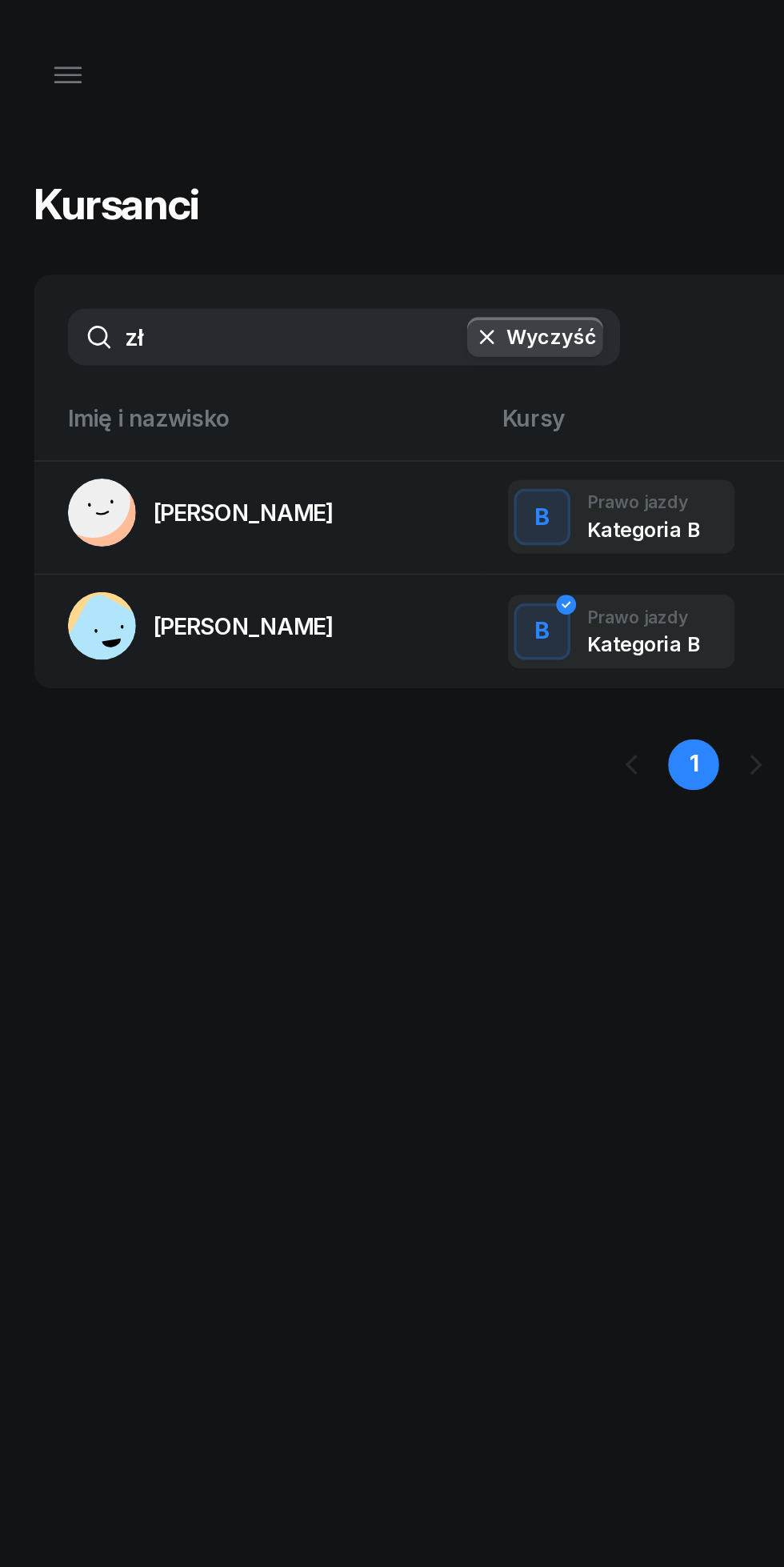
click at [115, 282] on span "[PERSON_NAME]" at bounding box center [138, 289] width 102 height 16
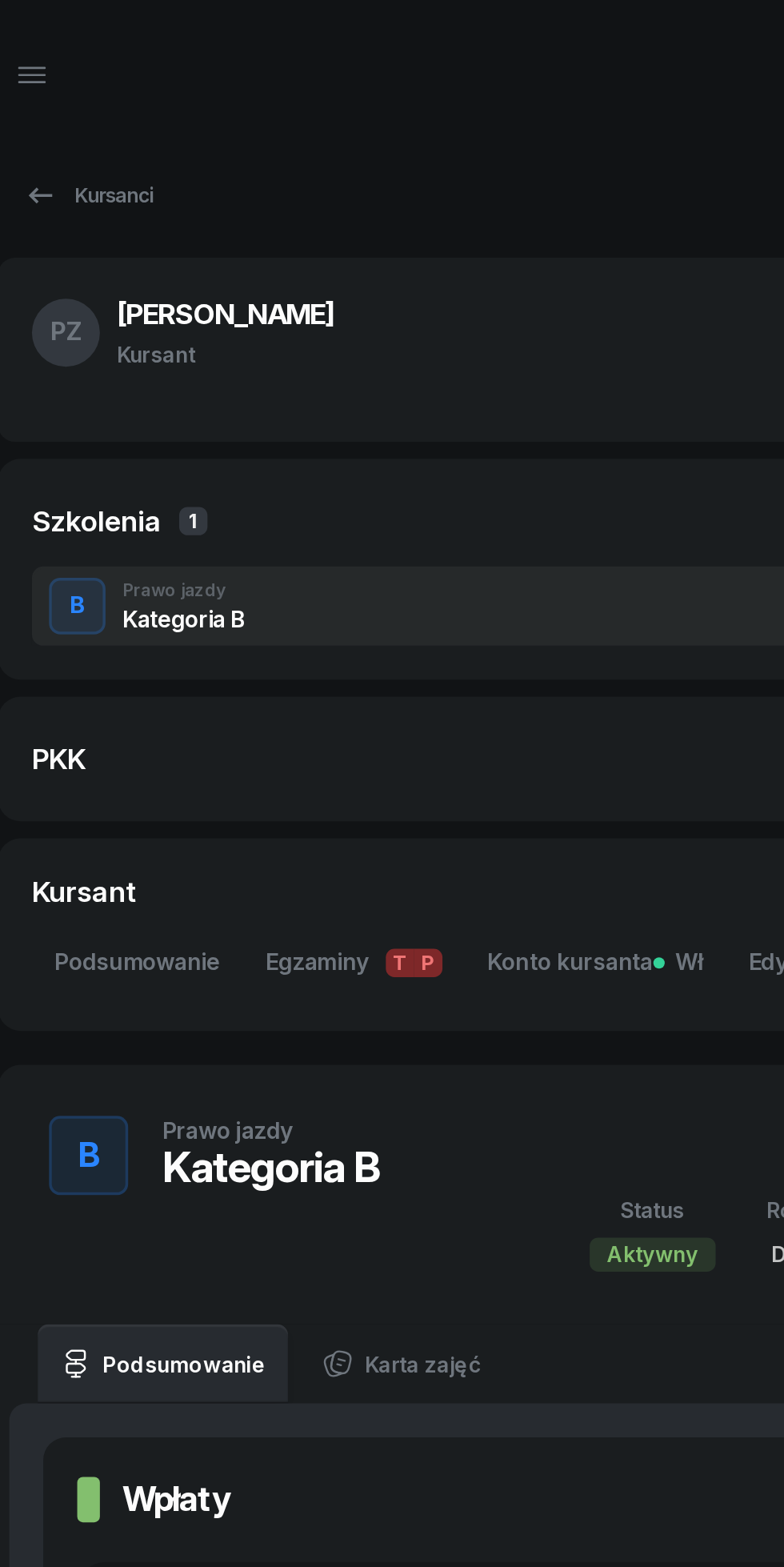
click at [44, 110] on icon at bounding box center [43, 110] width 19 height 19
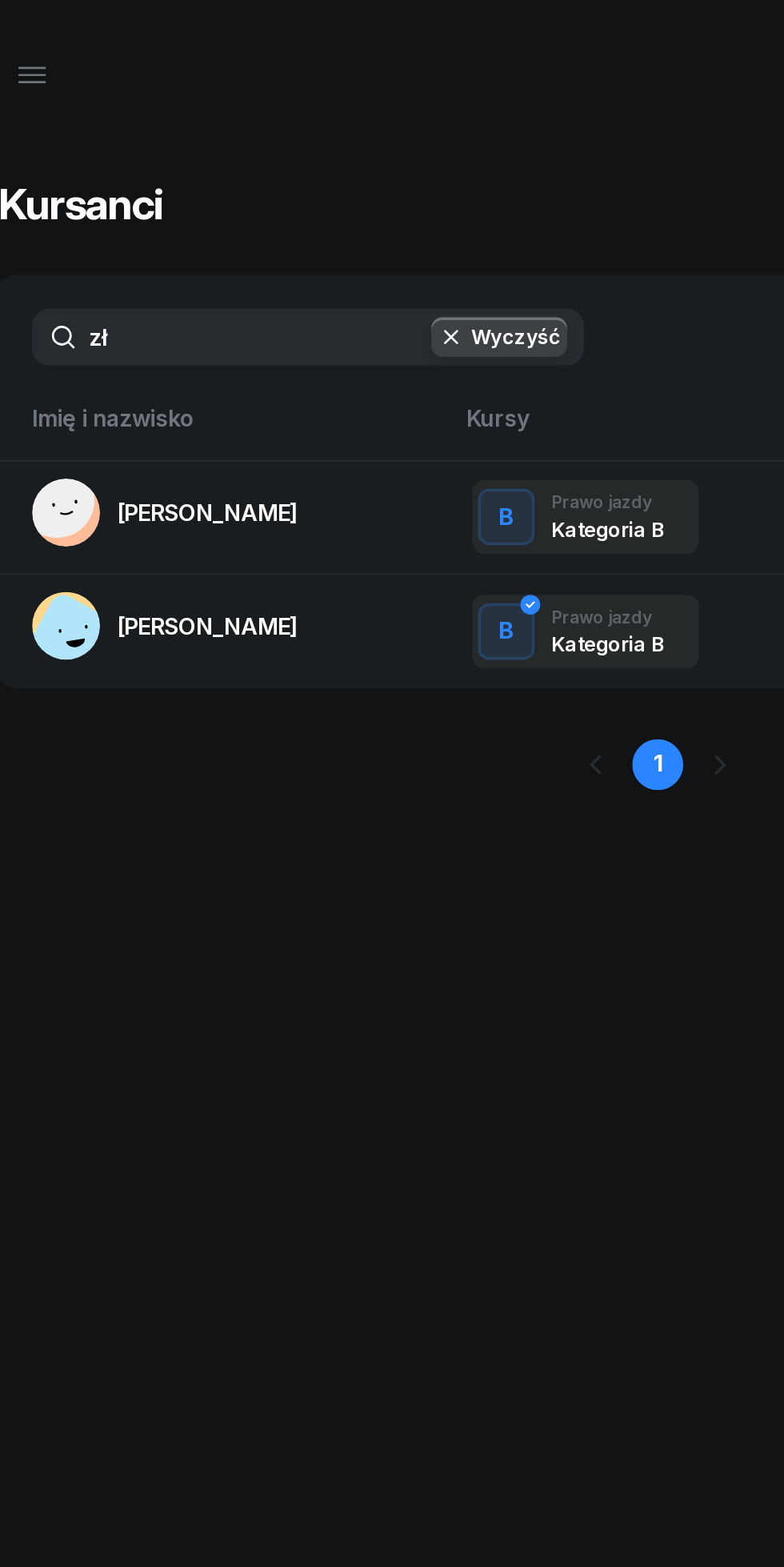
click at [55, 44] on button "button" at bounding box center [38, 42] width 38 height 38
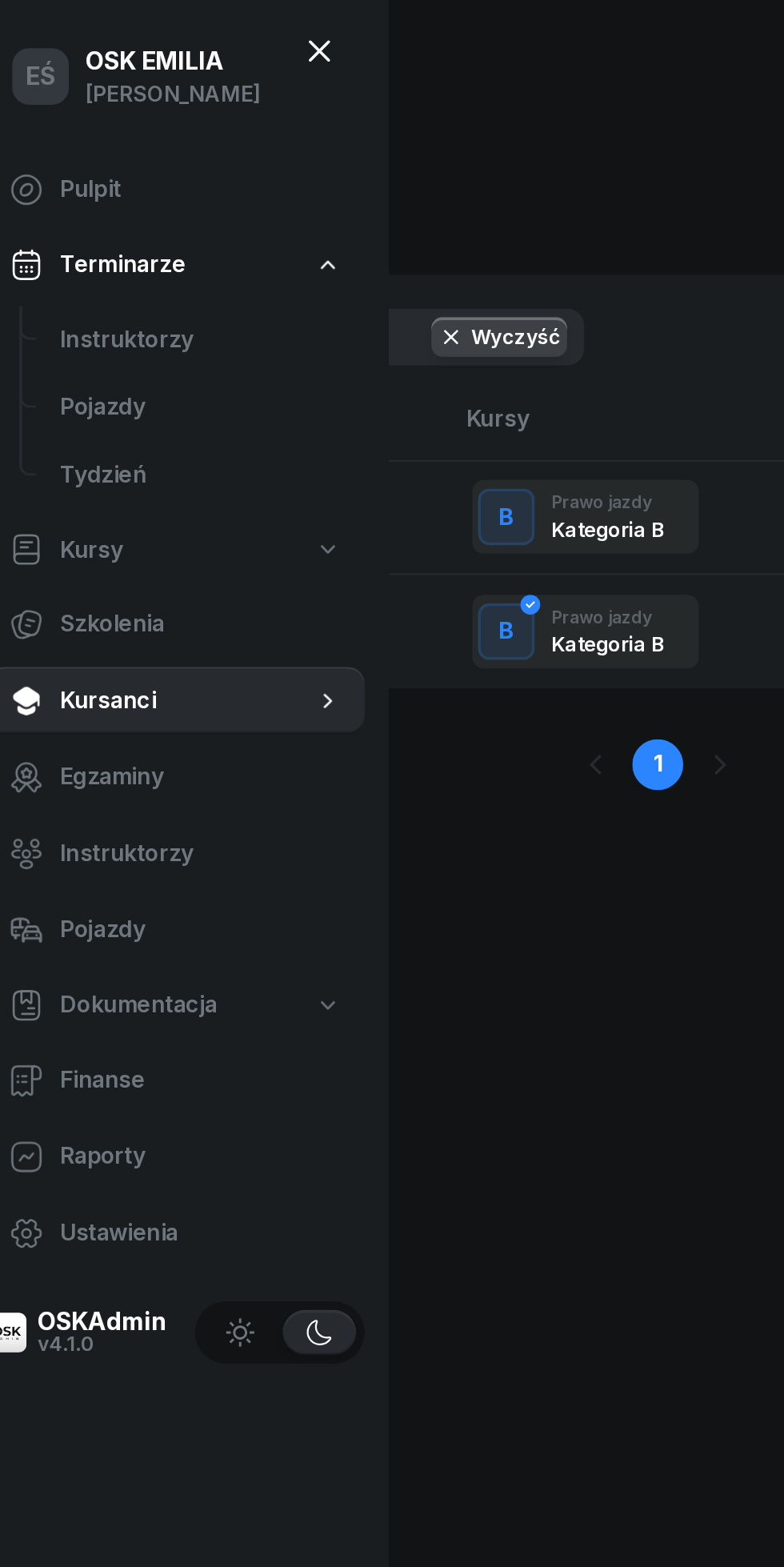
click at [83, 410] on link "Kursanci" at bounding box center [119, 396] width 213 height 38
click at [316, 85] on div "EŚ Emilia" at bounding box center [392, 42] width 784 height 85
click at [198, 40] on button at bounding box center [201, 38] width 38 height 38
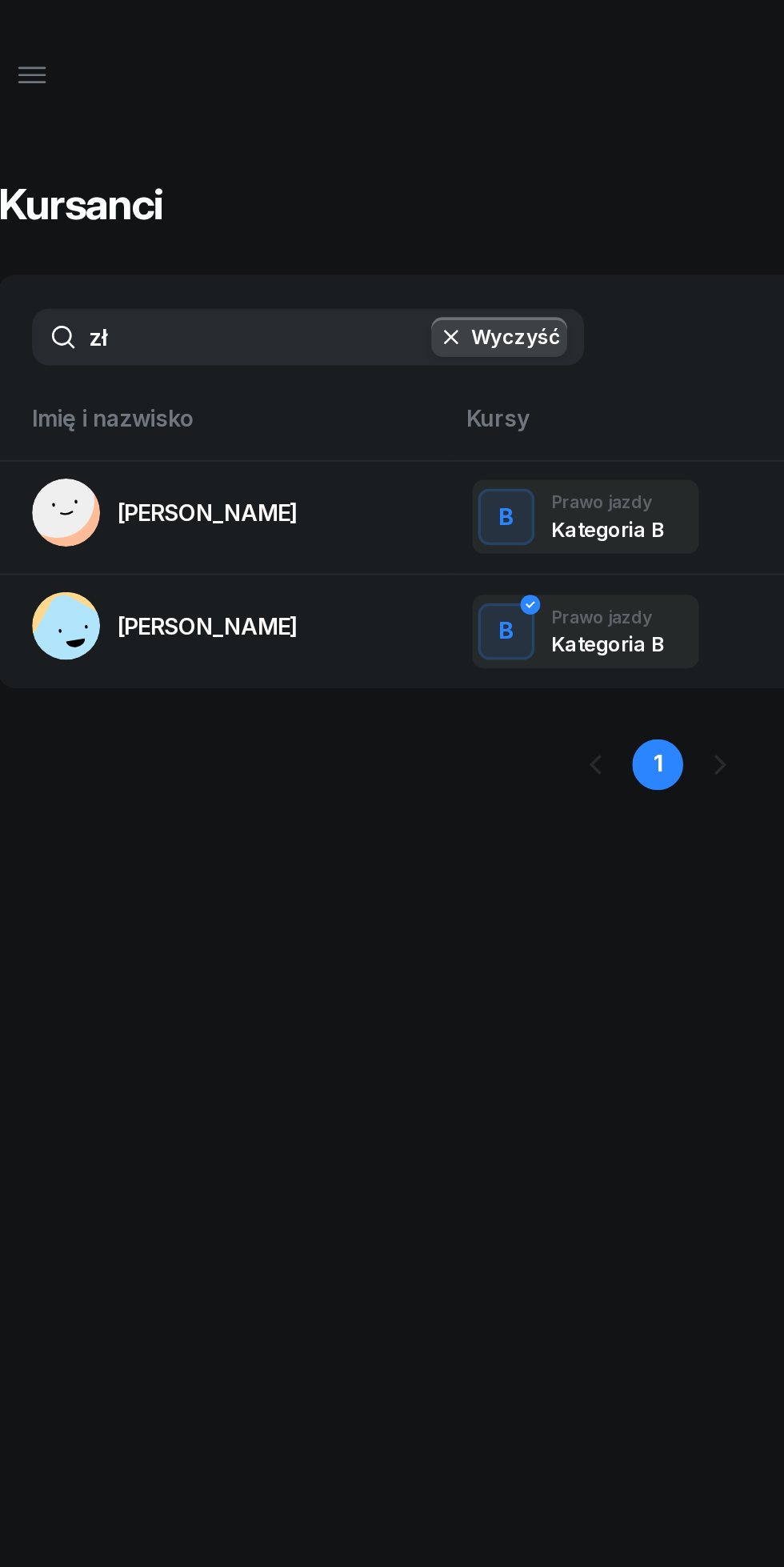
click at [134, 193] on input "zł" at bounding box center [194, 190] width 312 height 32
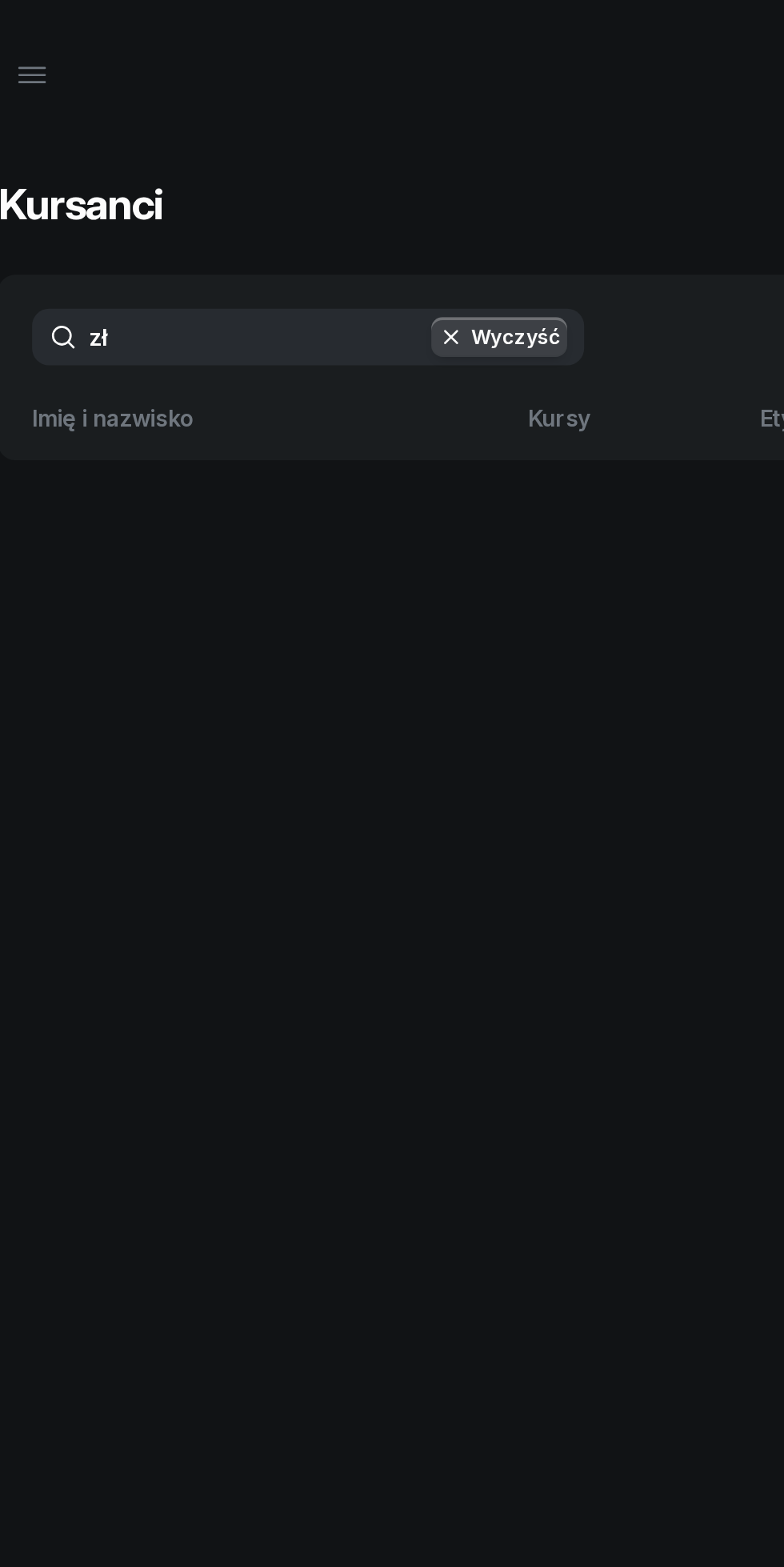
type input "z"
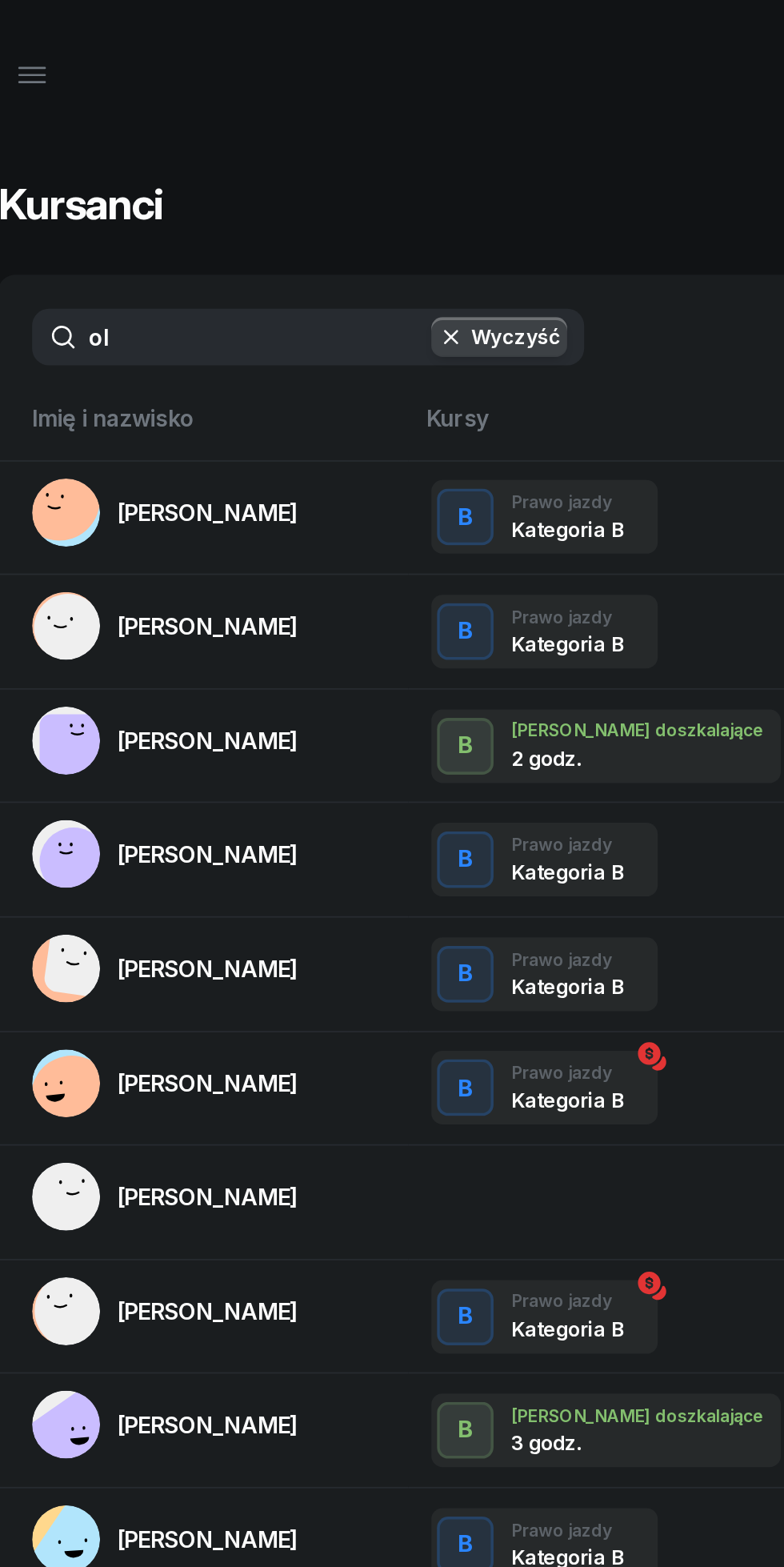
type input "ole"
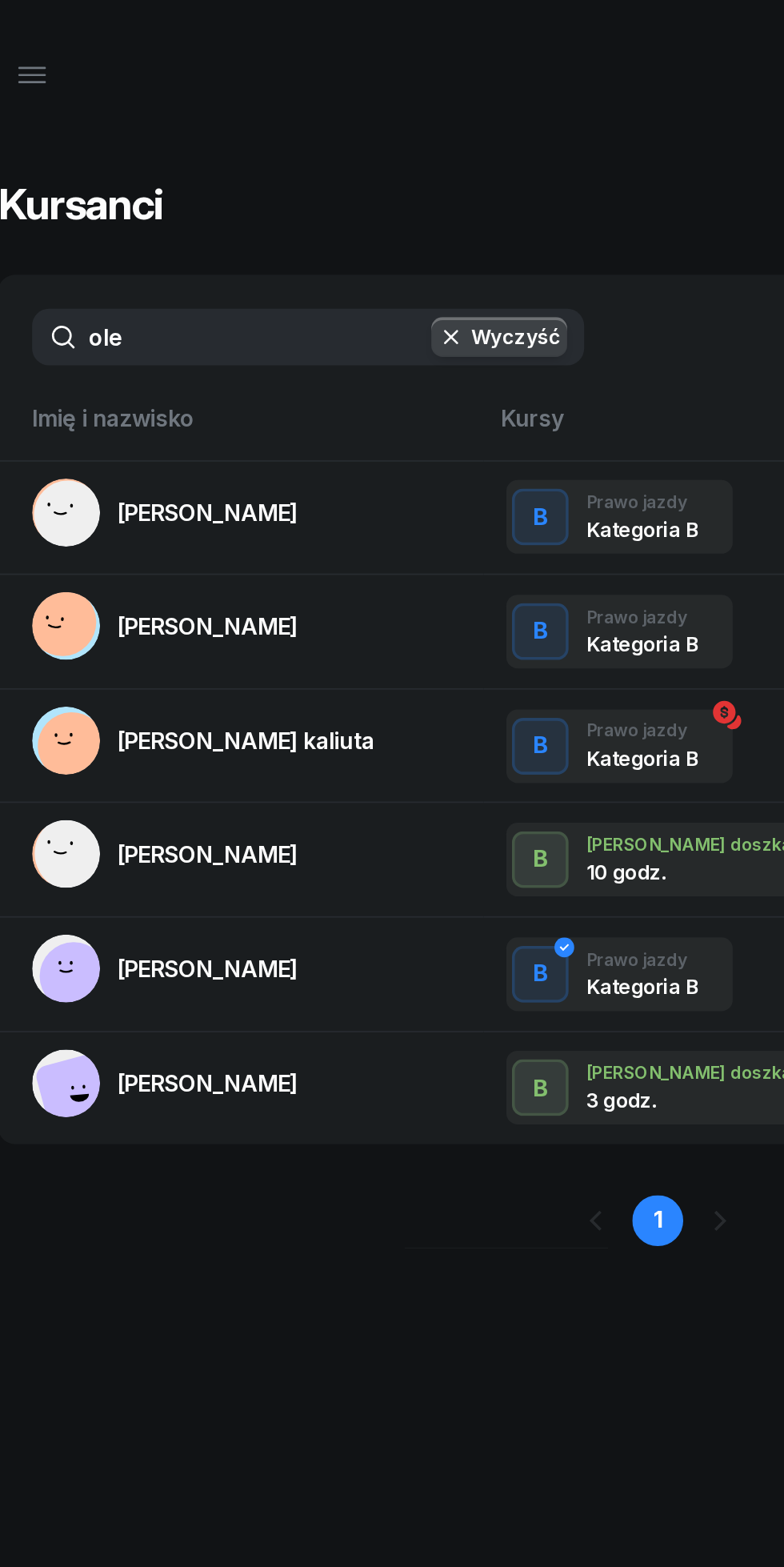
click at [163, 345] on link "[PERSON_NAME]" at bounding box center [113, 354] width 150 height 38
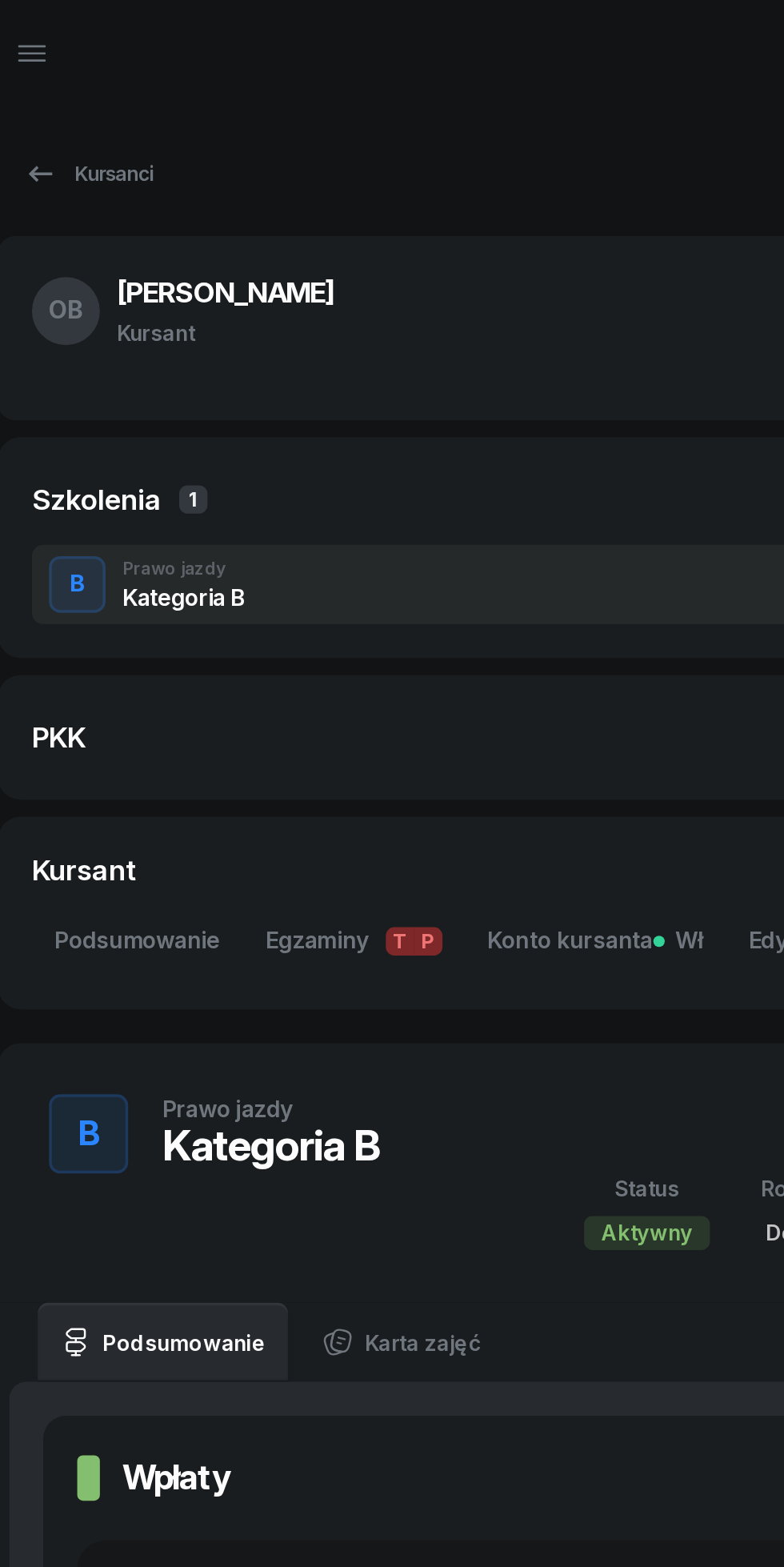
scroll to position [5, 0]
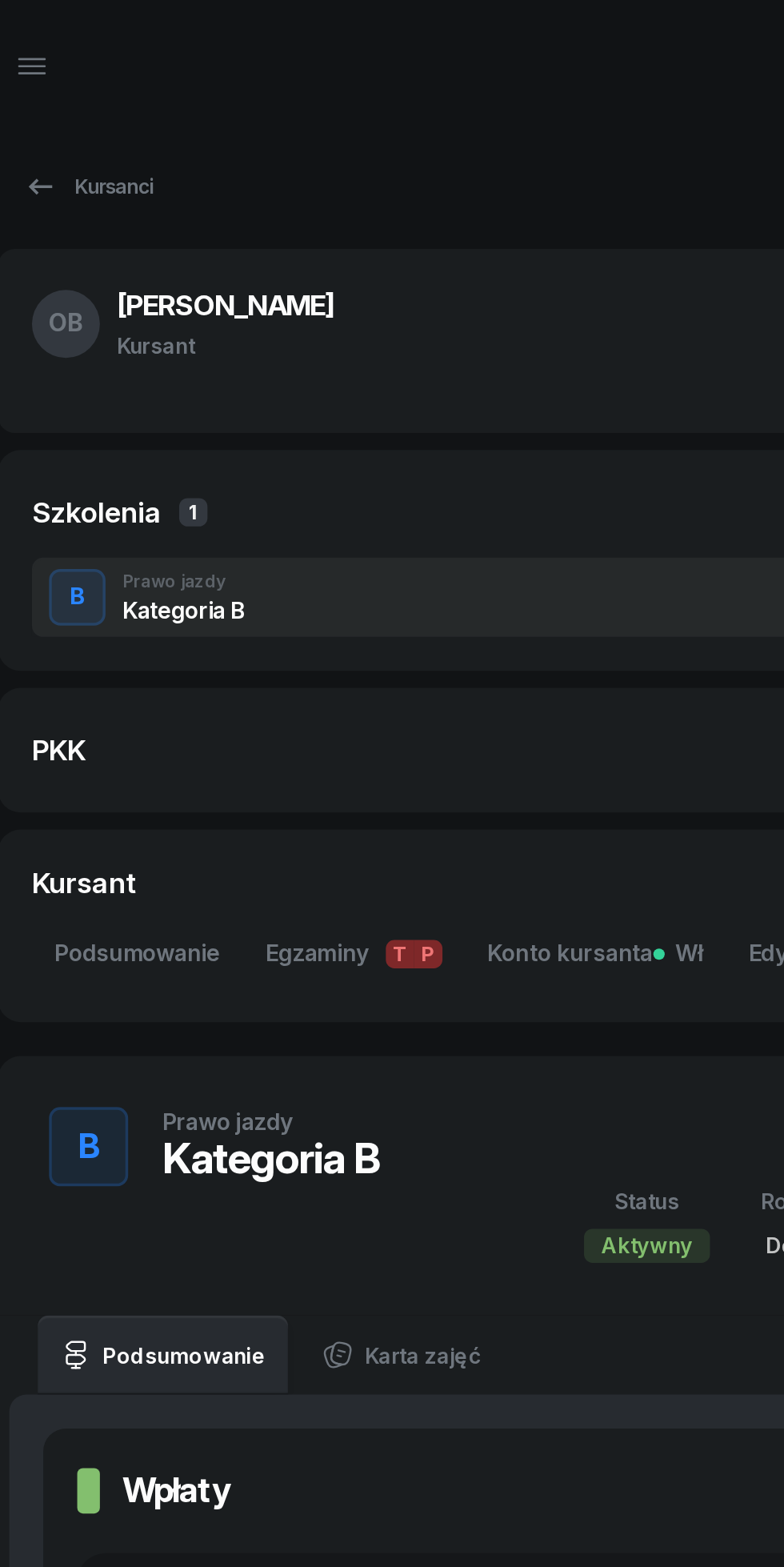
click at [50, 99] on icon at bounding box center [43, 105] width 19 height 19
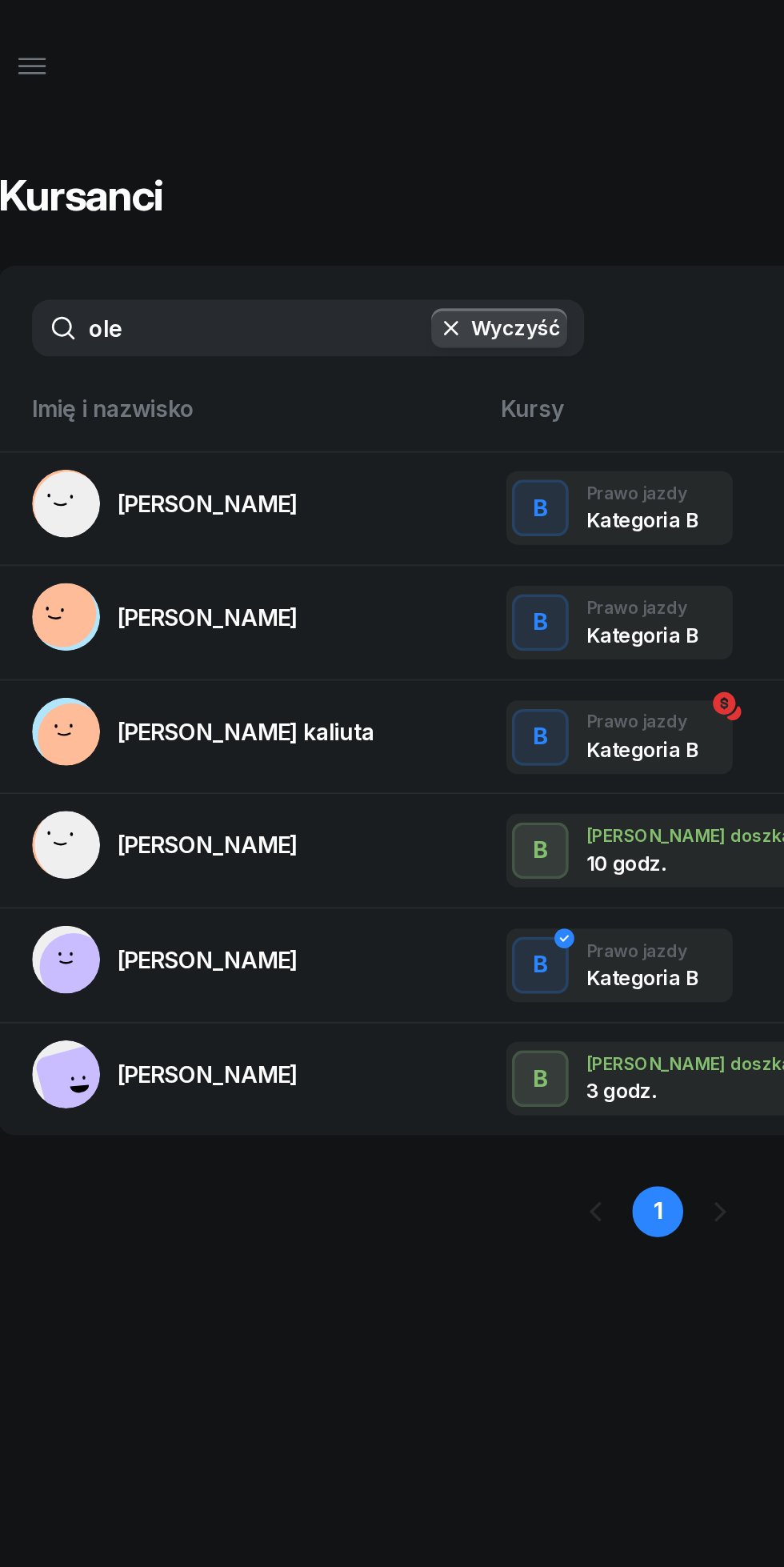
click at [50, 44] on button "button" at bounding box center [38, 42] width 38 height 38
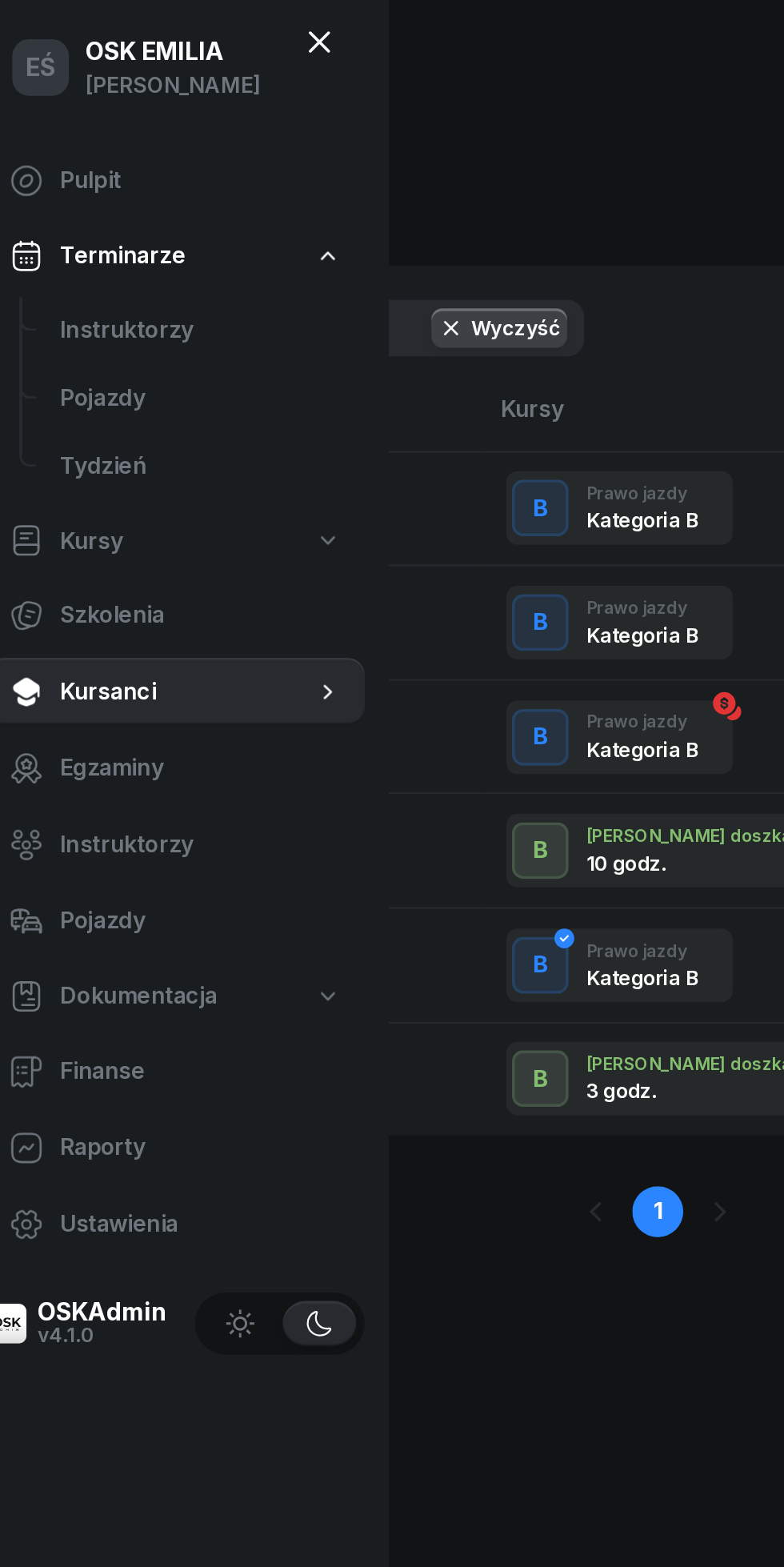
click at [116, 183] on span "Instruktorzy" at bounding box center [134, 192] width 159 height 21
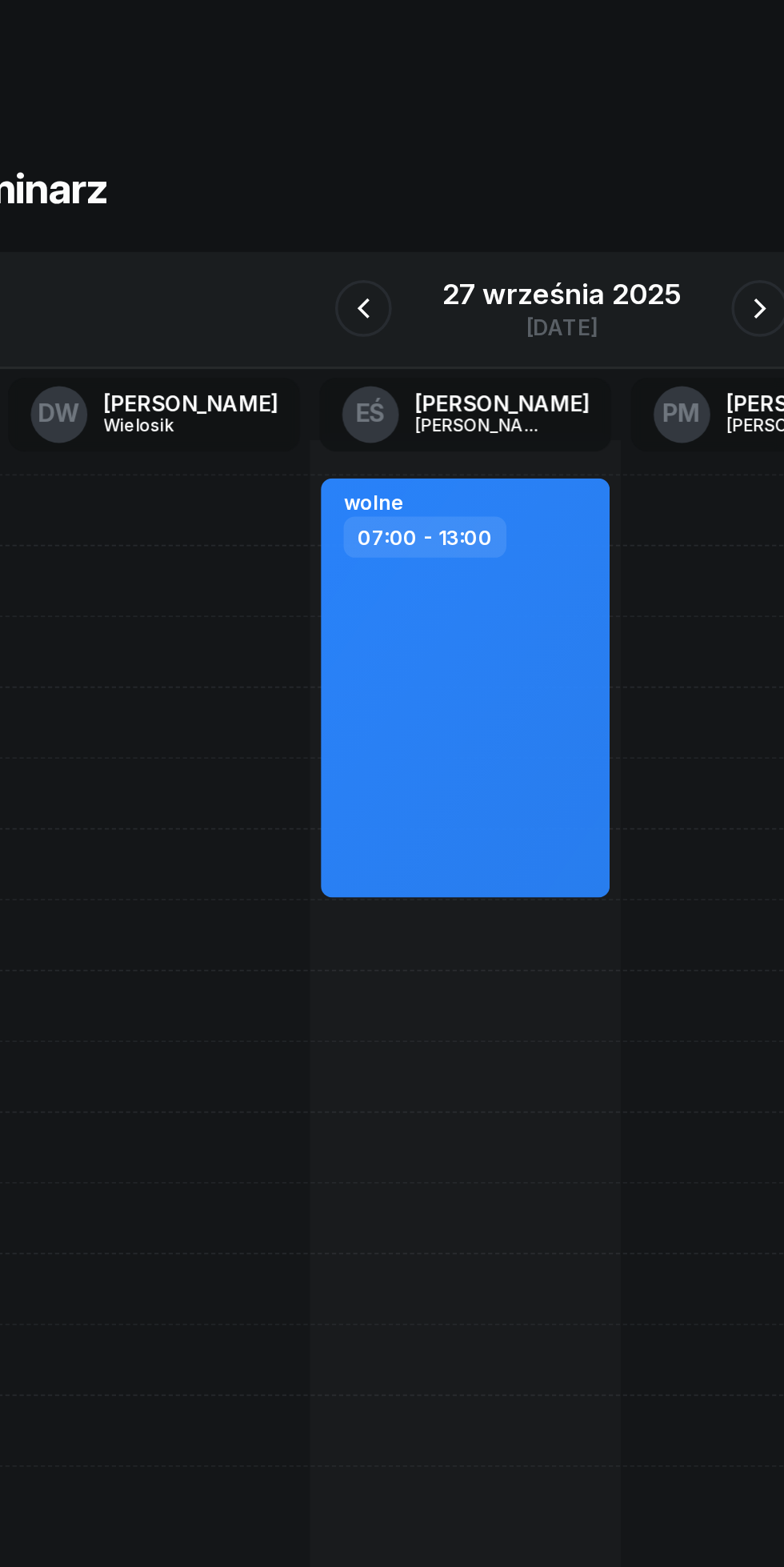
click at [279, 183] on icon "button" at bounding box center [279, 179] width 19 height 19
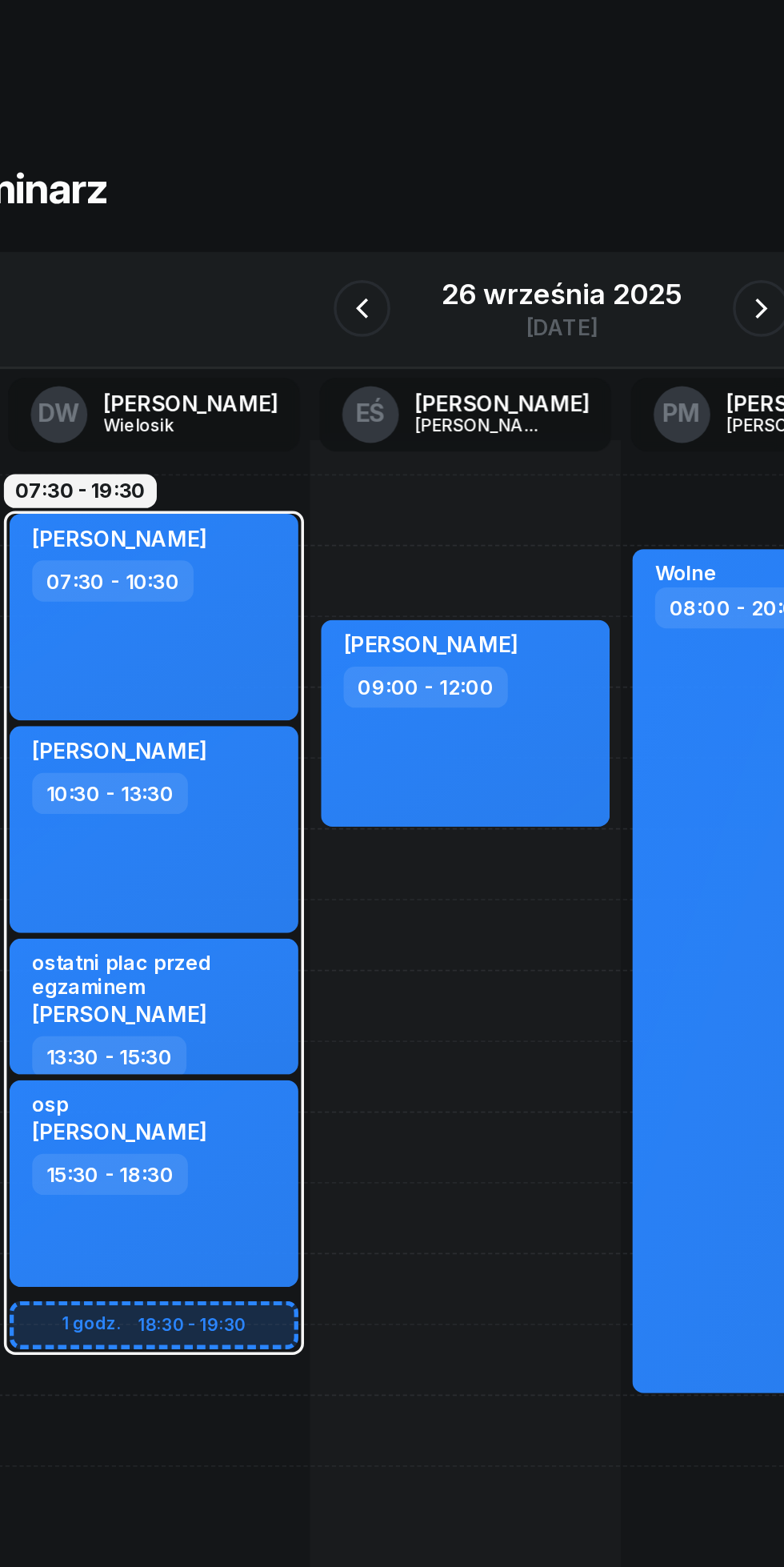
click at [277, 183] on icon "button" at bounding box center [278, 179] width 19 height 19
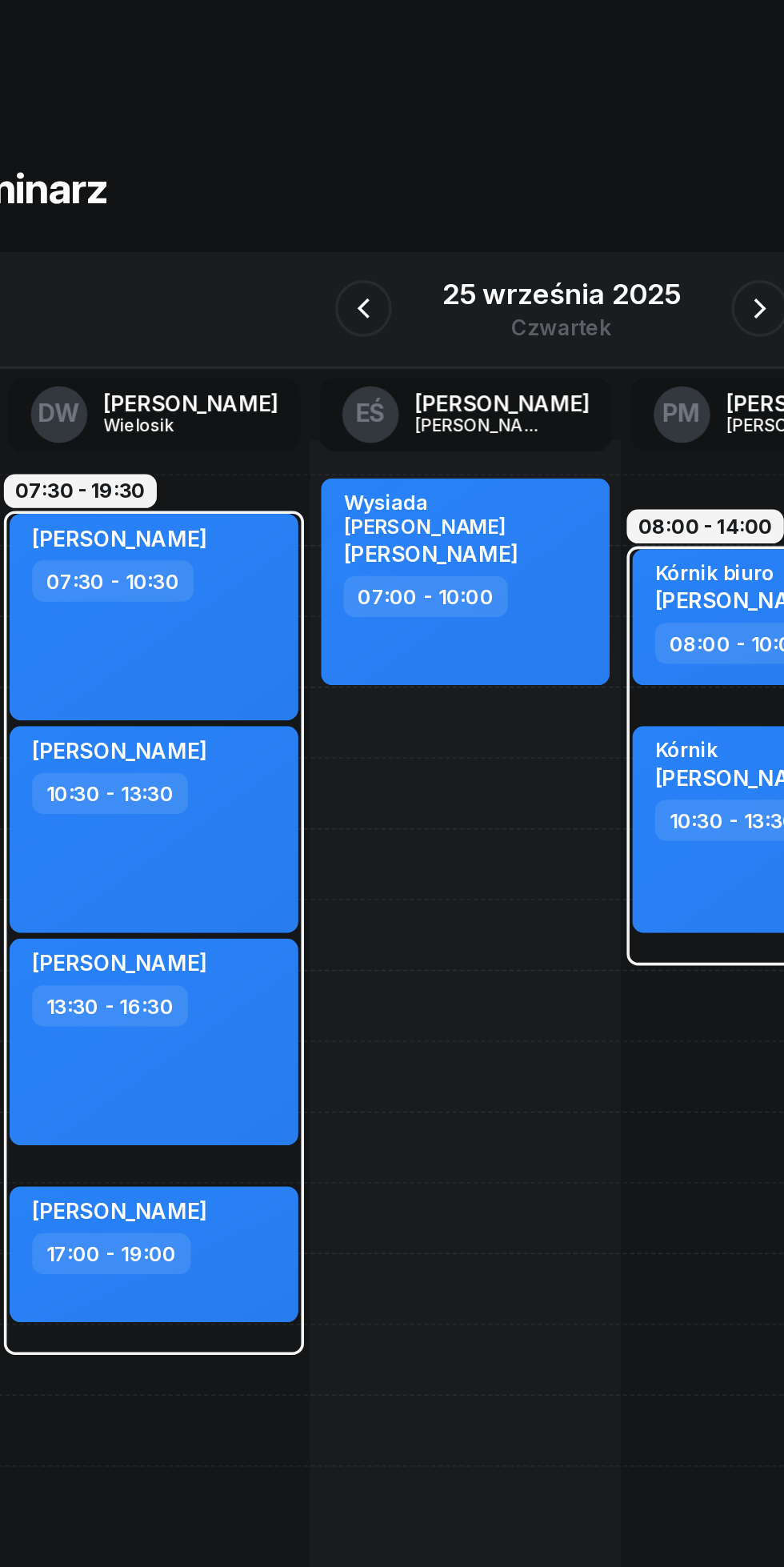
click at [280, 177] on icon "button" at bounding box center [279, 179] width 19 height 19
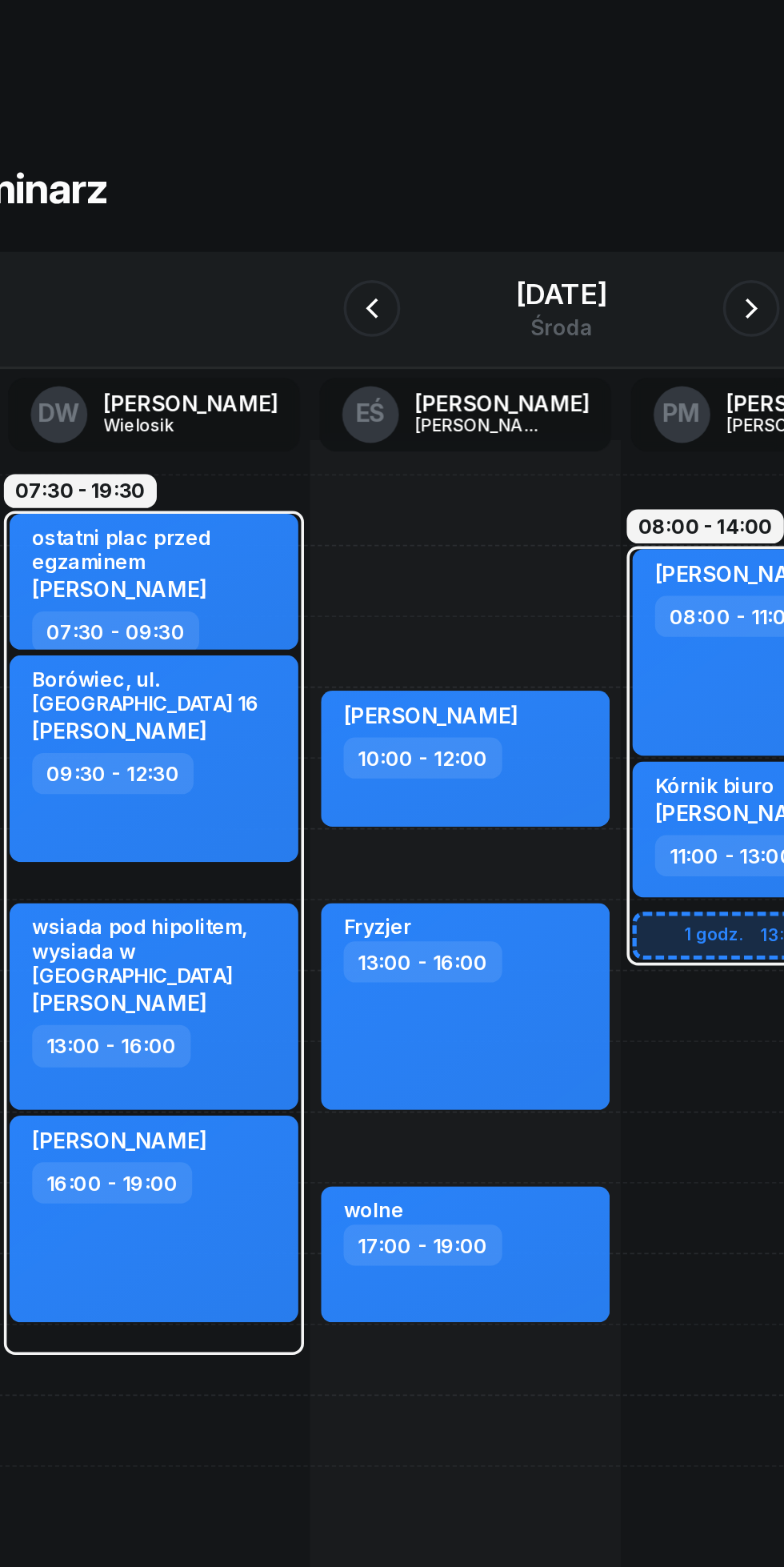
click at [503, 179] on icon "button" at bounding box center [498, 179] width 19 height 19
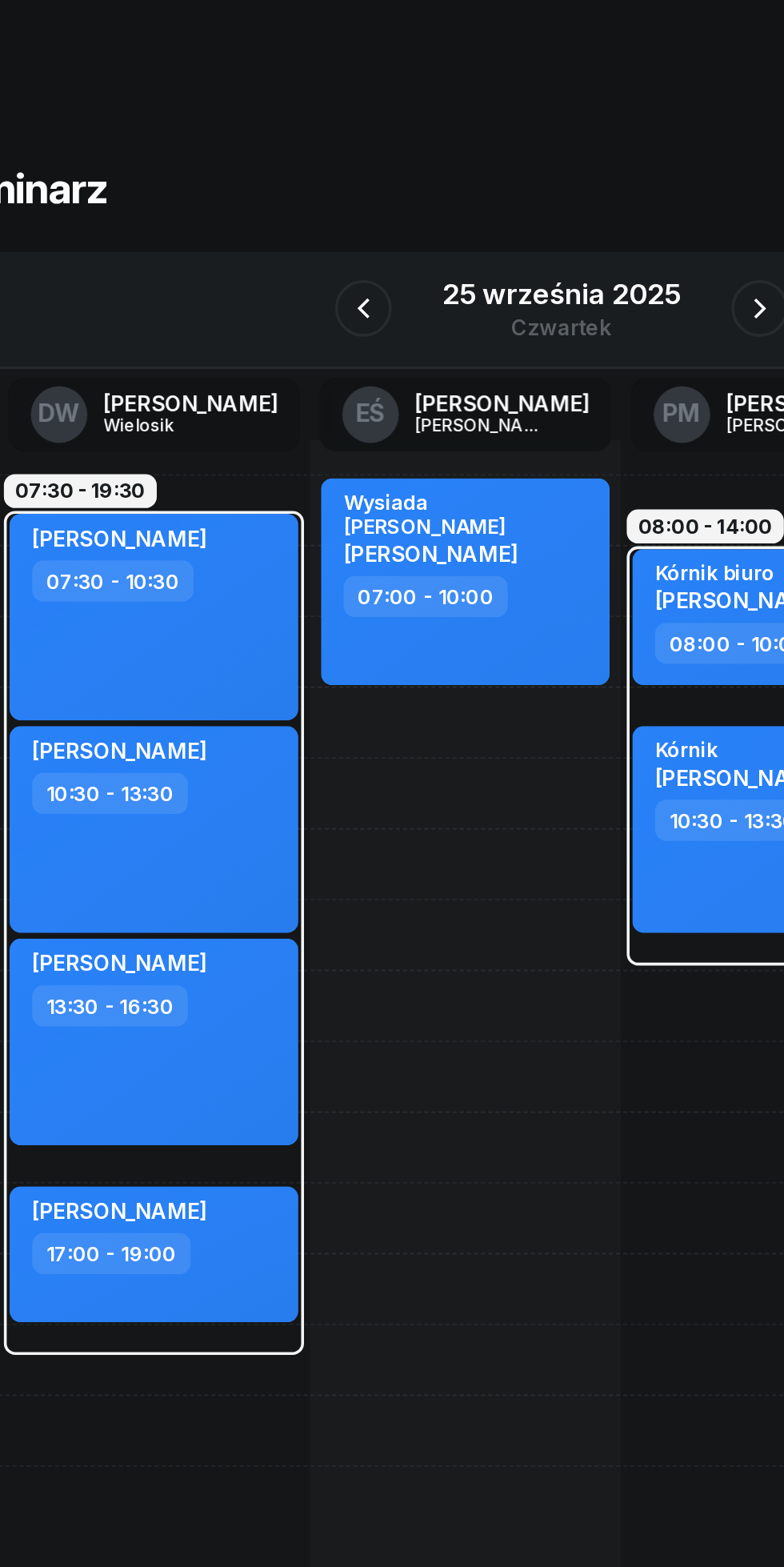
click at [297, 462] on div "Wysiada [PERSON_NAME] 07:00 - 10:00" at bounding box center [337, 613] width 176 height 720
select select "11"
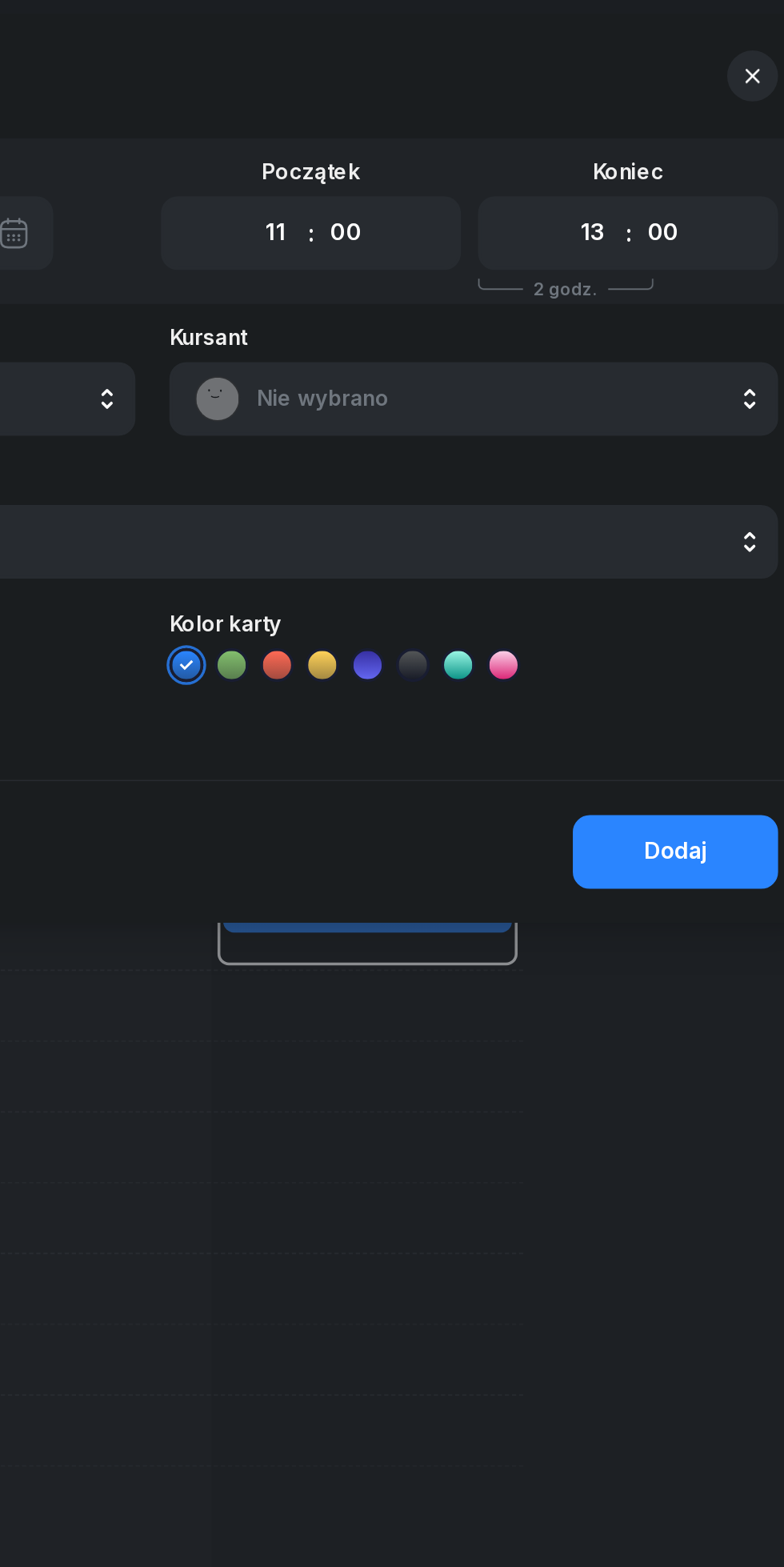
click at [629, 136] on select "00 01 02 03 04 05 06 07 08 09 10 11 12 13 14 15 16 17 18 19 20 21 22 23" at bounding box center [640, 136] width 31 height 34
select select "18"
click at [625, 120] on select "00 01 02 03 04 05 06 07 08 09 10 11 12 13 14 15 16 17 18 19 20 21 22 23" at bounding box center [640, 136] width 31 height 34
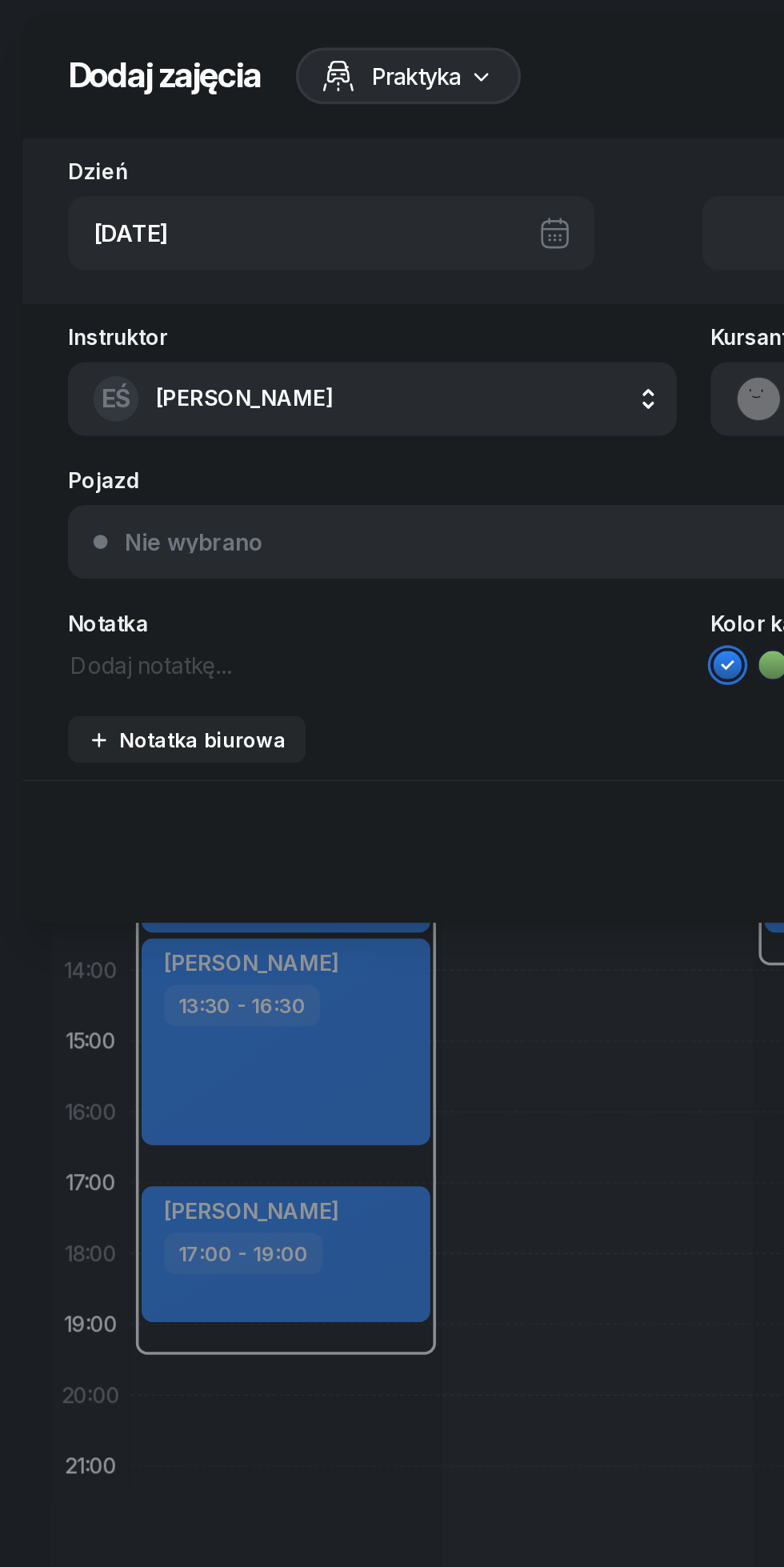
click at [208, 378] on textarea at bounding box center [210, 379] width 344 height 21
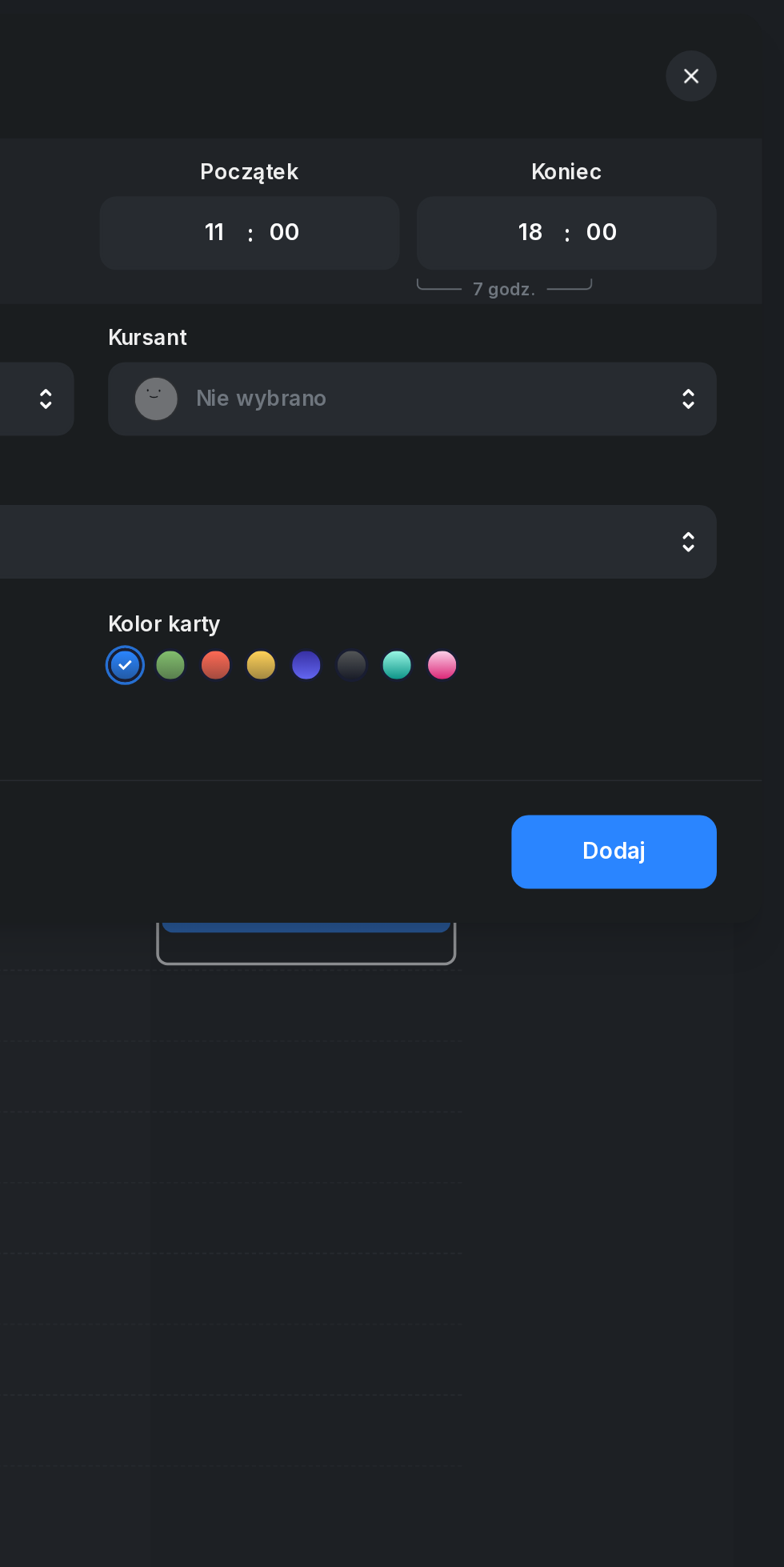
type textarea "Biuro"
click at [667, 474] on button "Dodaj" at bounding box center [687, 486] width 116 height 41
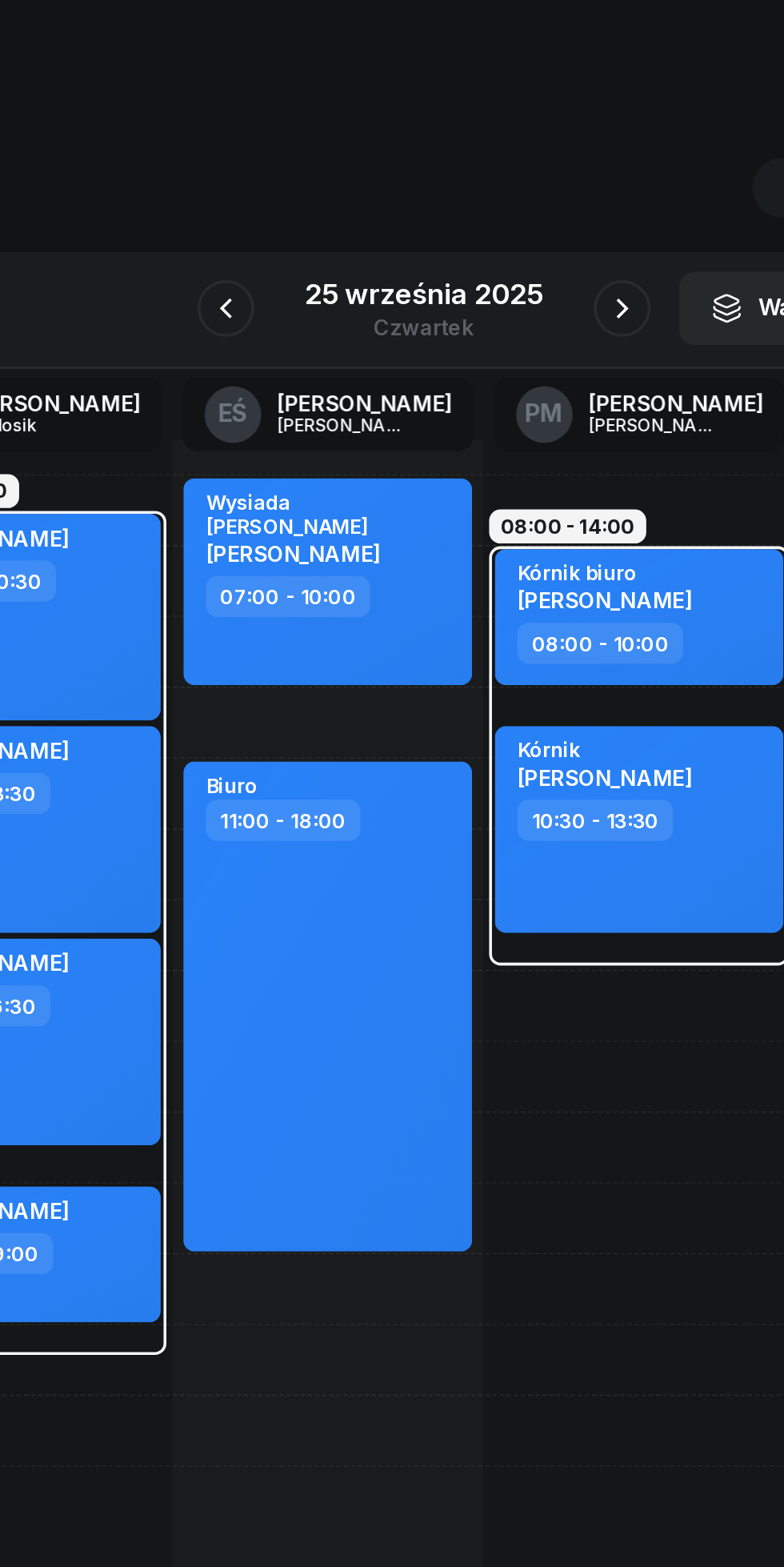
click at [503, 179] on icon "button" at bounding box center [503, 179] width 19 height 19
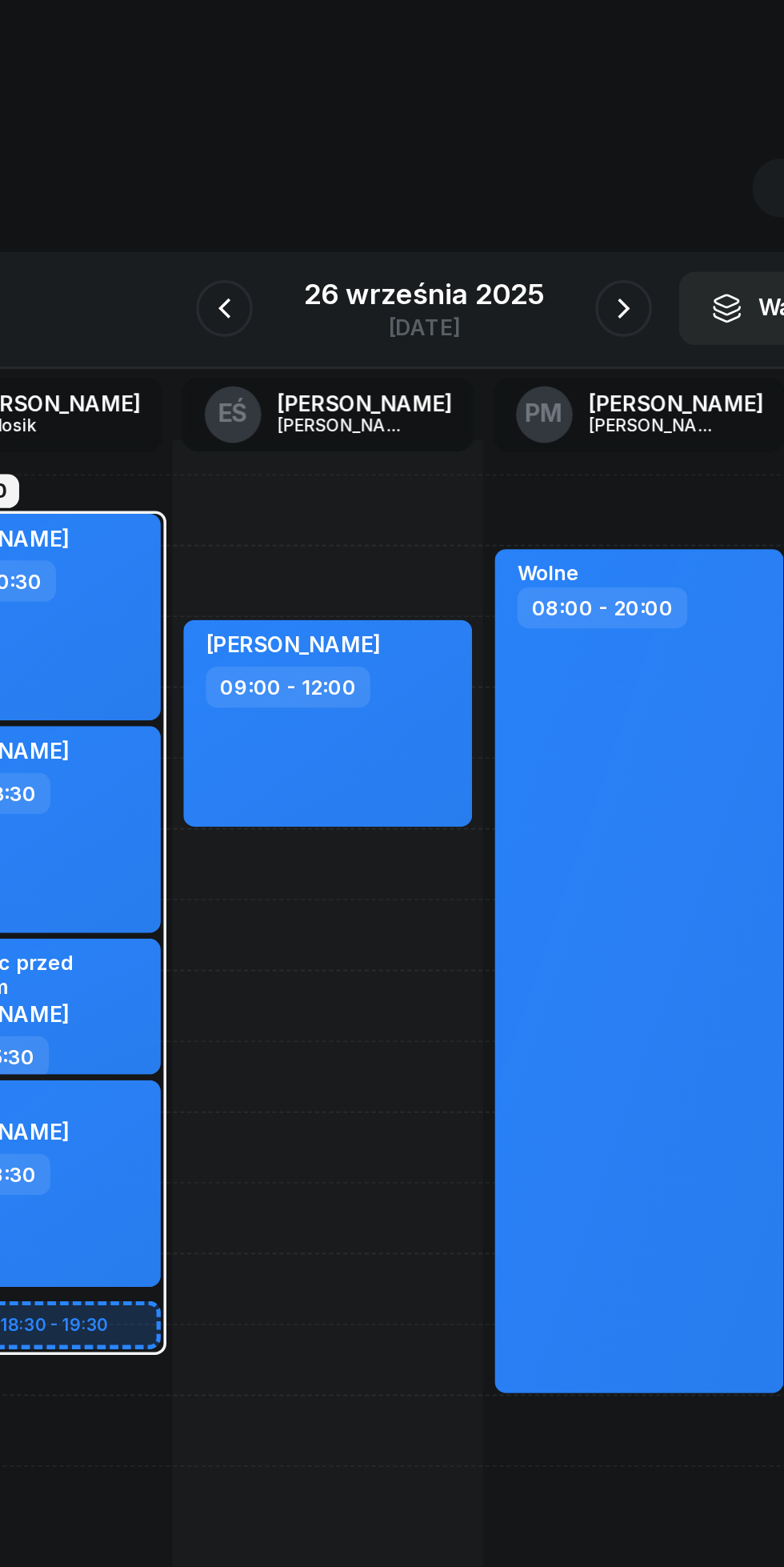
click at [349, 437] on div "[PERSON_NAME] 09:00 - 12:00" at bounding box center [337, 413] width 163 height 117
select select "09"
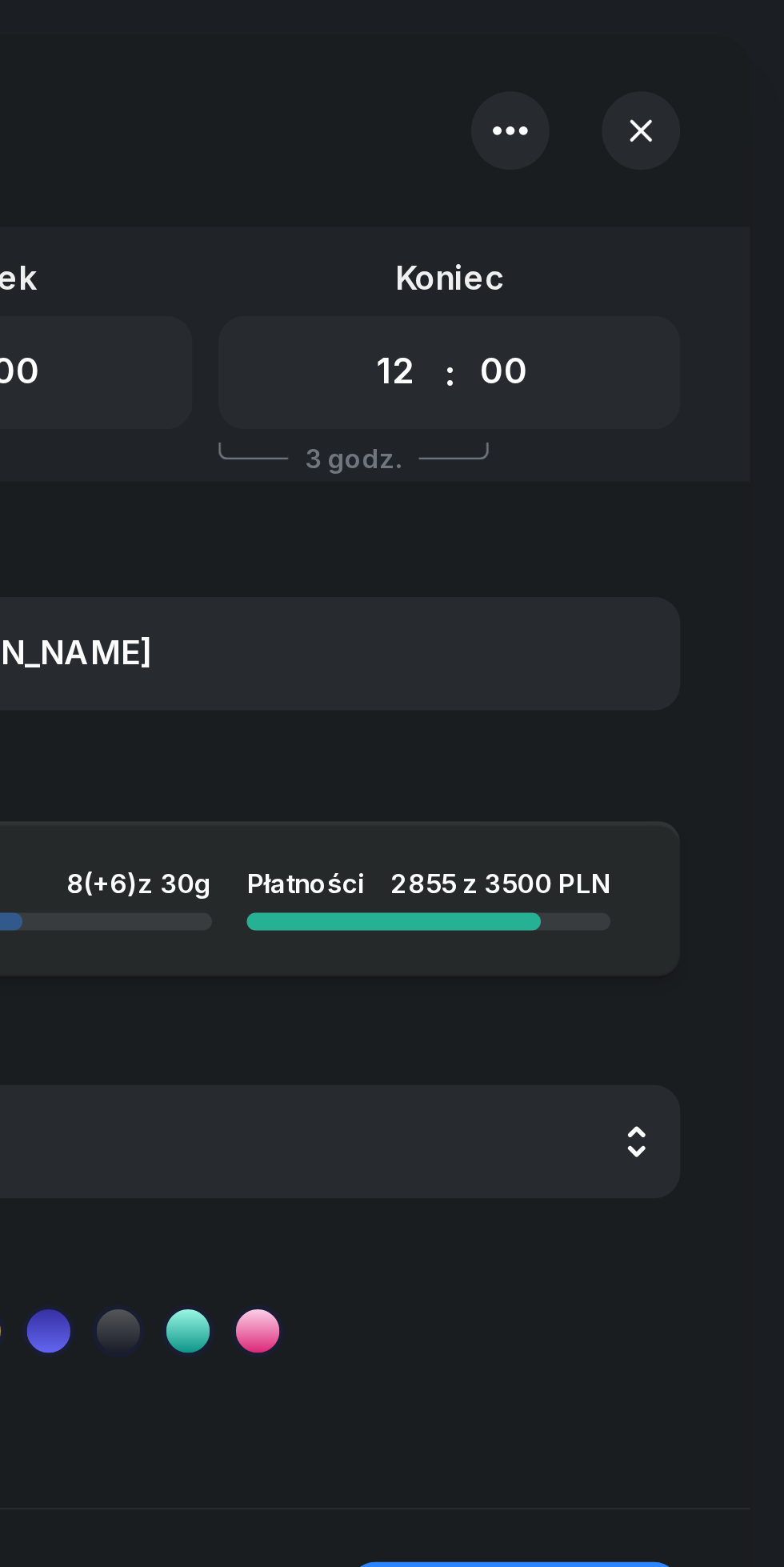
click at [632, 130] on select "00 01 02 03 04 05 06 07 08 09 10 11 12 13 14 15 16 17 18 19 20 21 22 23" at bounding box center [640, 136] width 31 height 34
select select "11"
click at [625, 120] on select "00 01 02 03 04 05 06 07 08 09 10 11 12 13 14 15 16 17 18 19 20 21 22 23" at bounding box center [640, 136] width 31 height 34
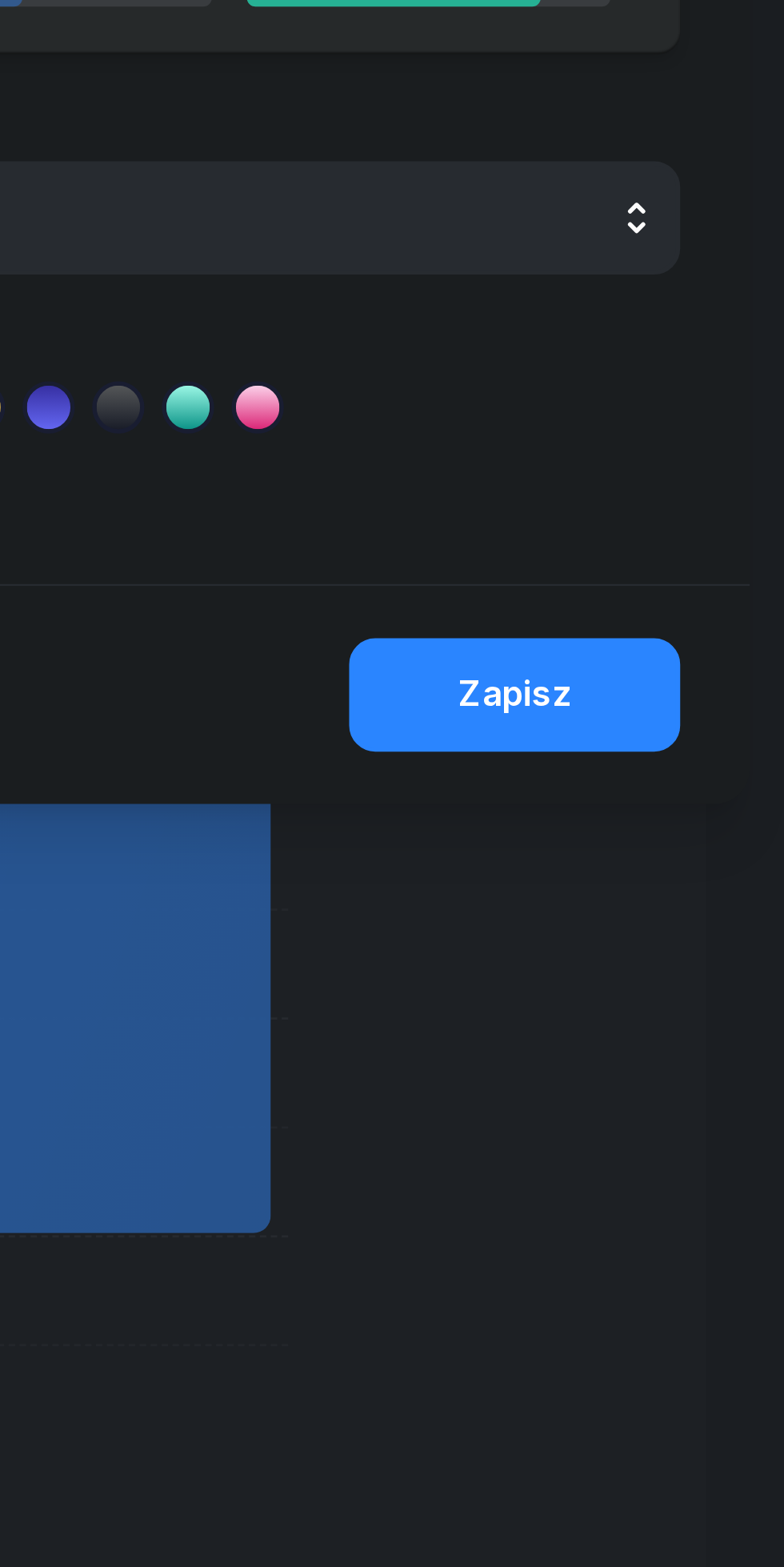
click at [679, 595] on div "Zapisz" at bounding box center [685, 594] width 41 height 21
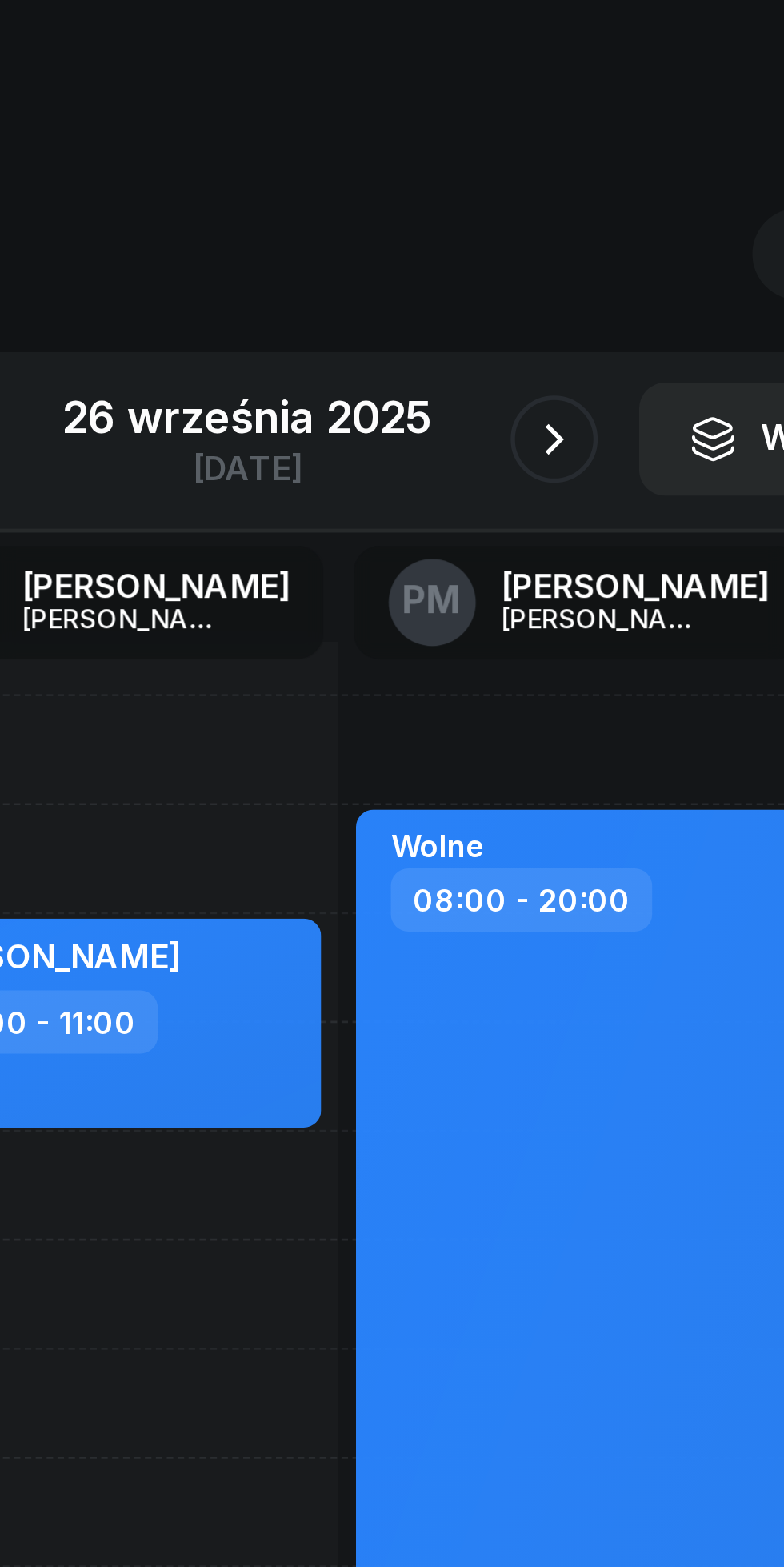
click at [502, 180] on icon "button" at bounding box center [504, 179] width 19 height 19
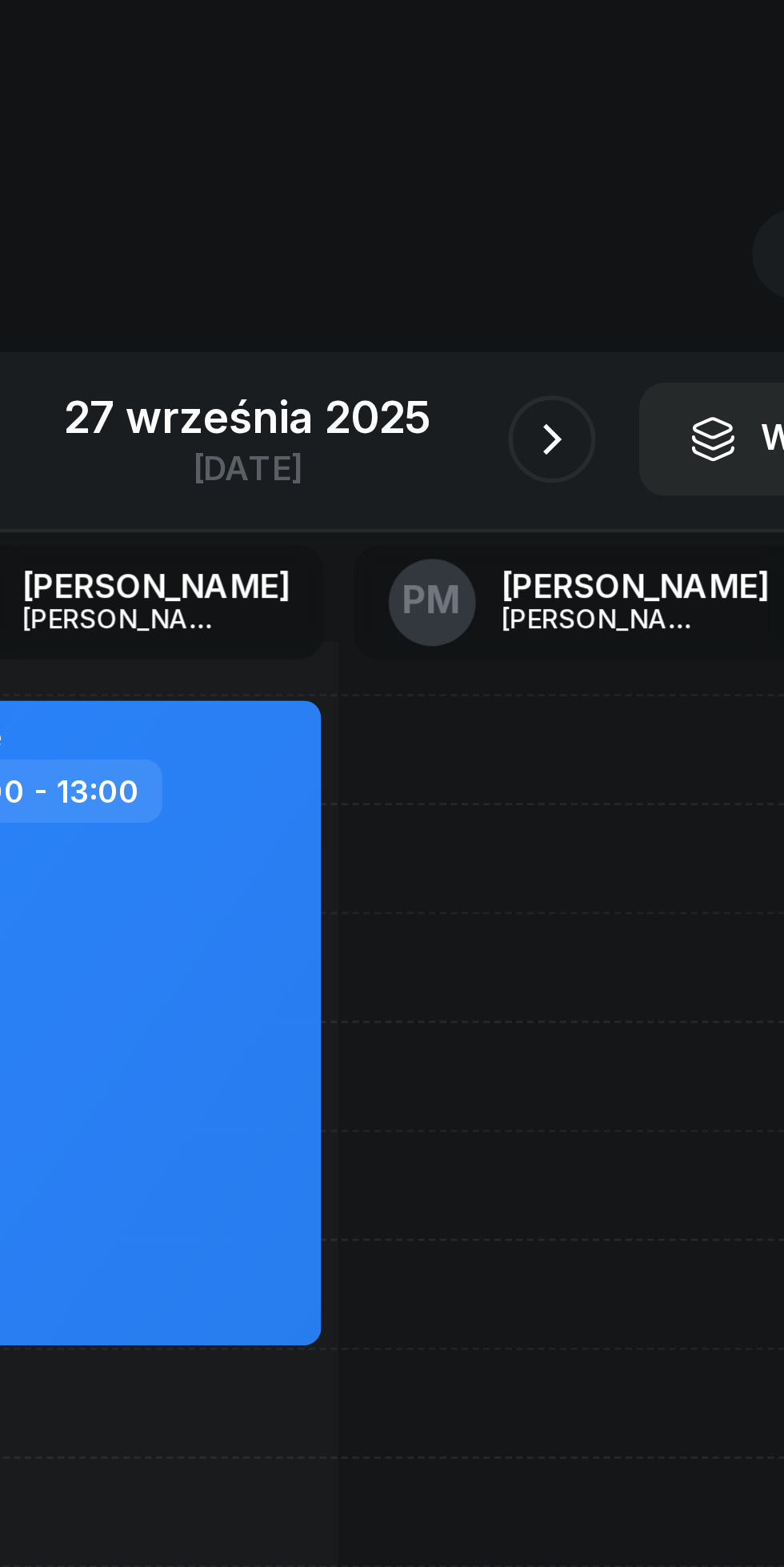
click at [390, 171] on div "27 września 2025" at bounding box center [392, 170] width 135 height 16
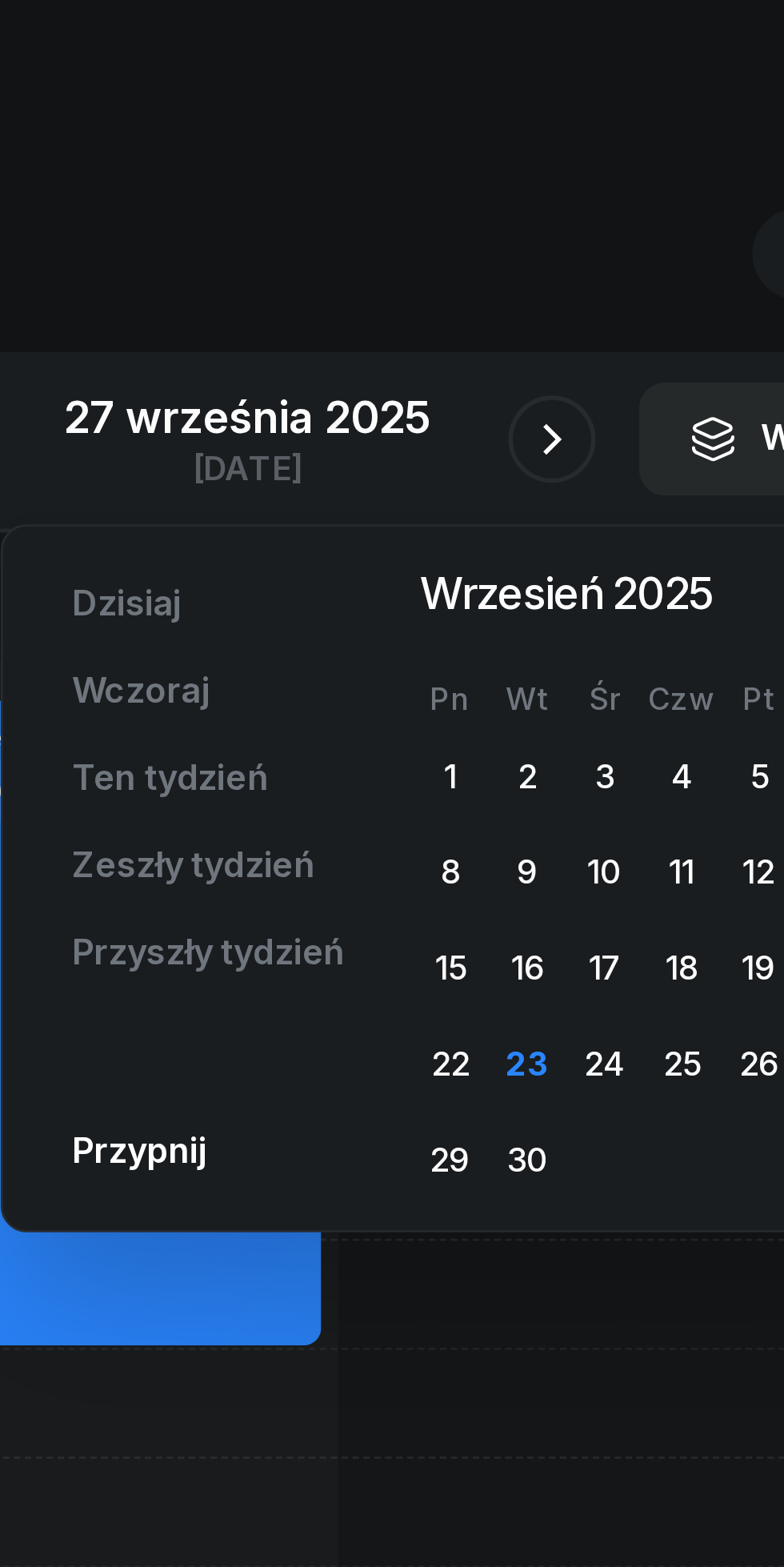
click at [500, 450] on div "30" at bounding box center [495, 444] width 26 height 26
